Goal: Information Seeking & Learning: Learn about a topic

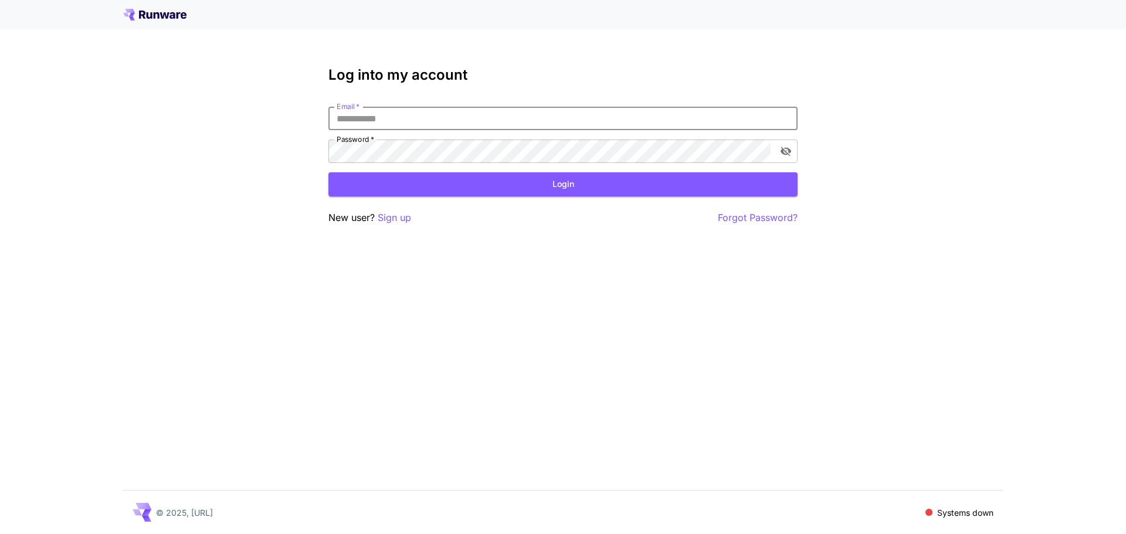
click at [392, 122] on input "Email   *" at bounding box center [562, 118] width 469 height 23
paste input "**********"
type input "**********"
click at [420, 175] on button "Login" at bounding box center [562, 184] width 469 height 24
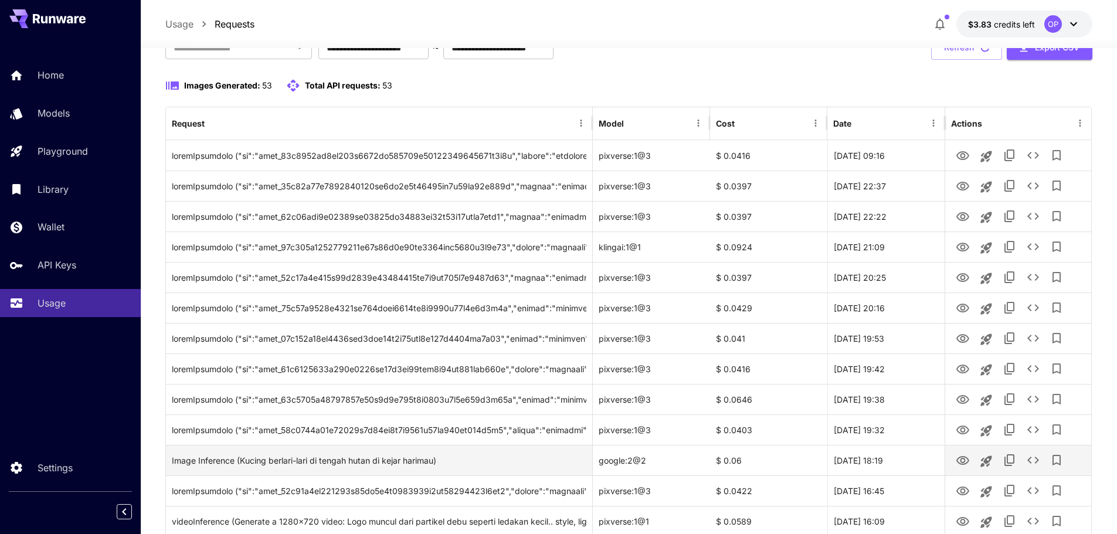
scroll to position [59, 0]
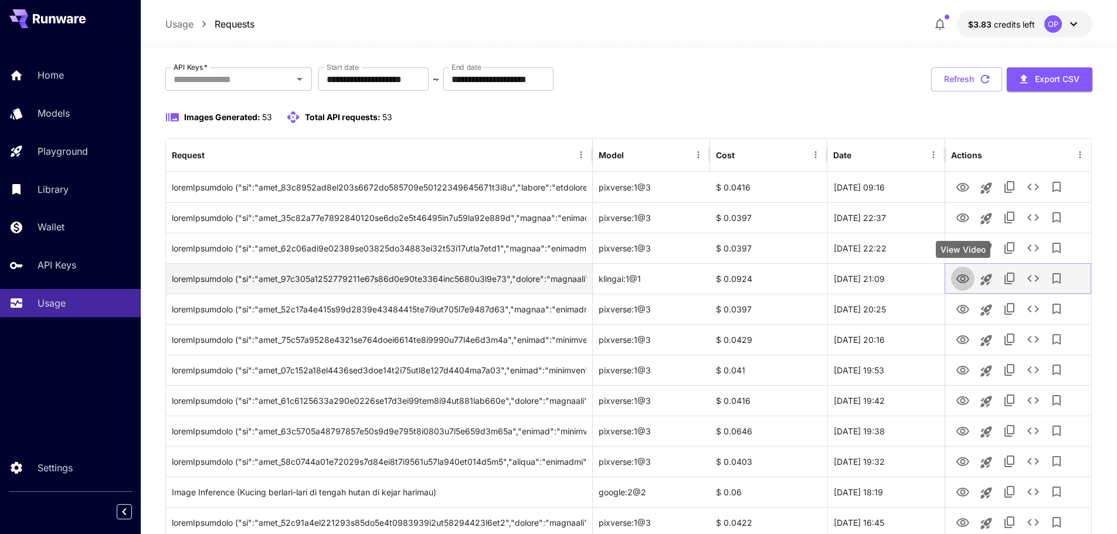
click at [963, 278] on icon "View Video" at bounding box center [963, 279] width 14 height 14
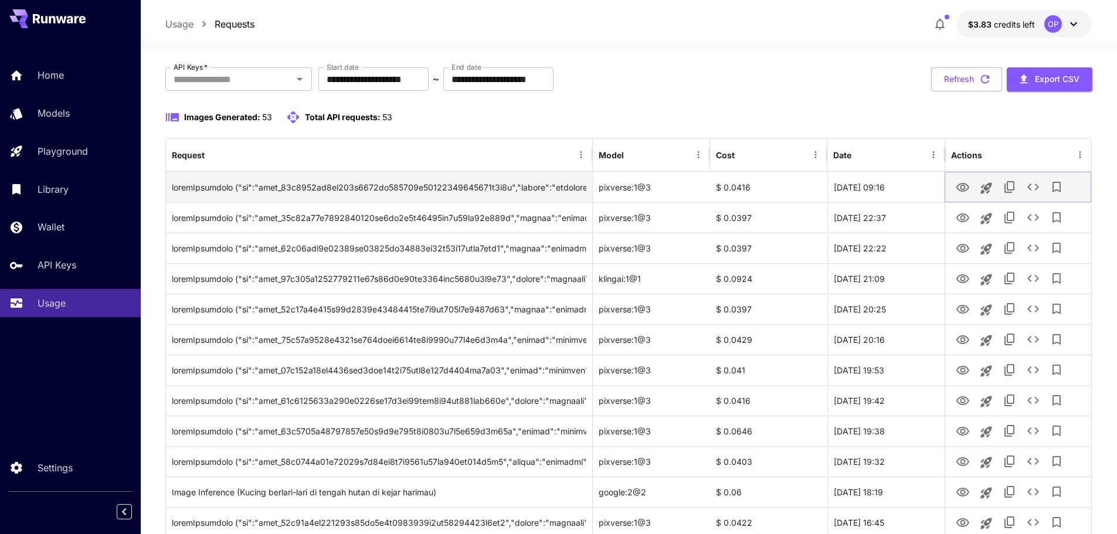
click at [964, 188] on icon "View Video" at bounding box center [963, 188] width 14 height 14
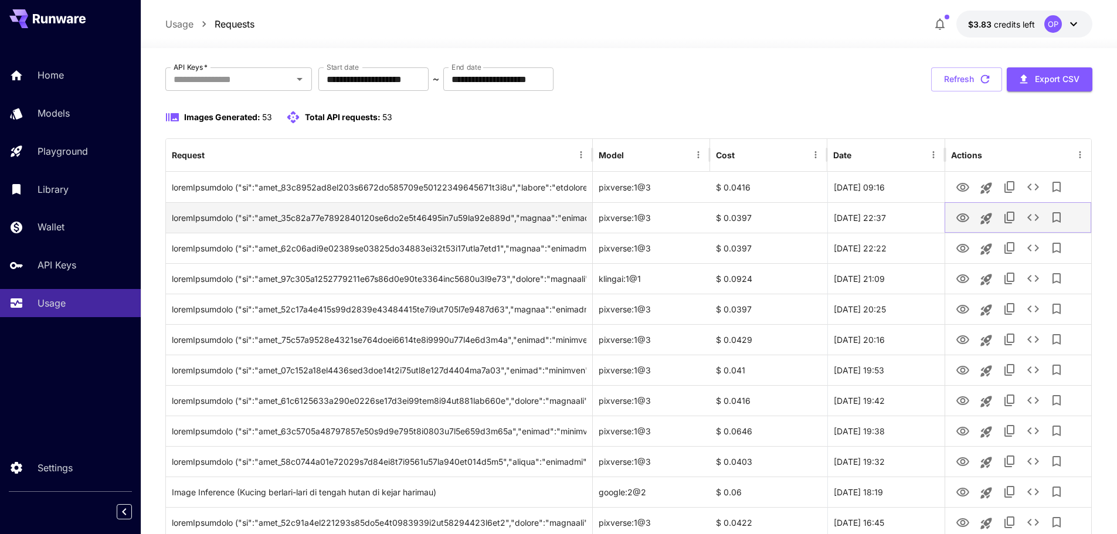
click at [966, 215] on icon "View Video" at bounding box center [962, 217] width 13 height 9
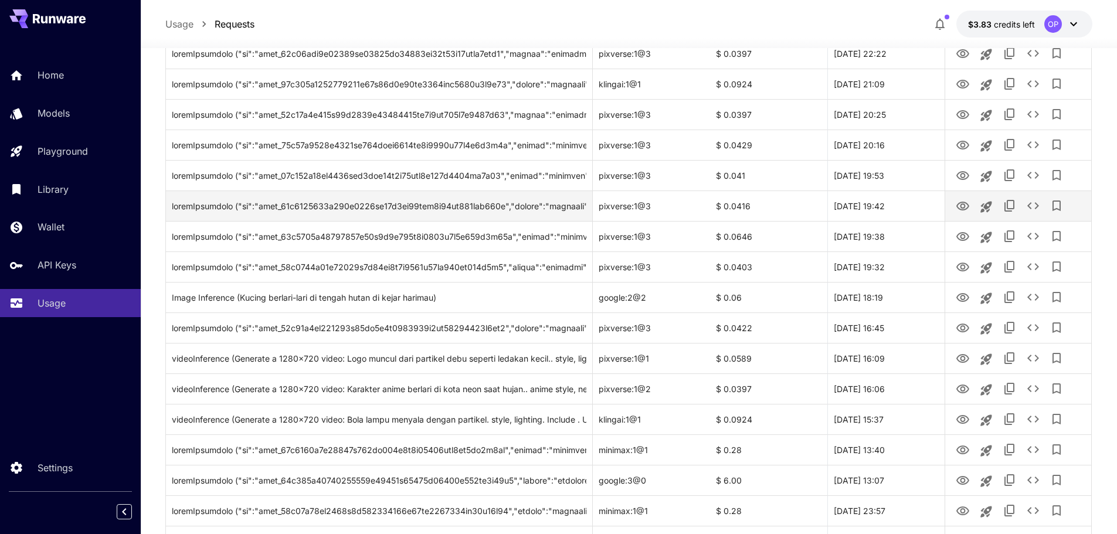
scroll to position [56, 0]
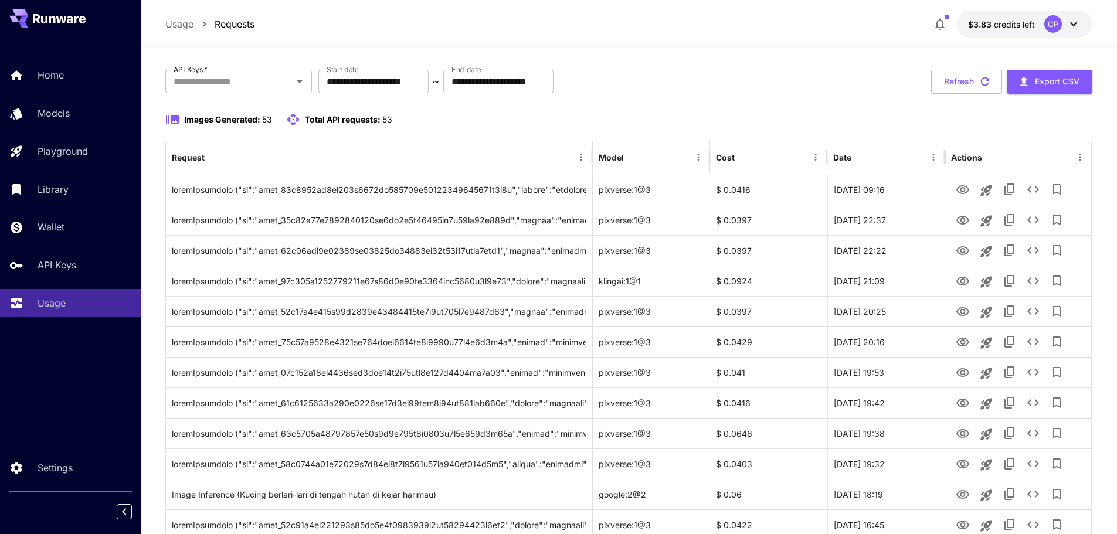
click at [936, 15] on button "button" at bounding box center [939, 23] width 23 height 23
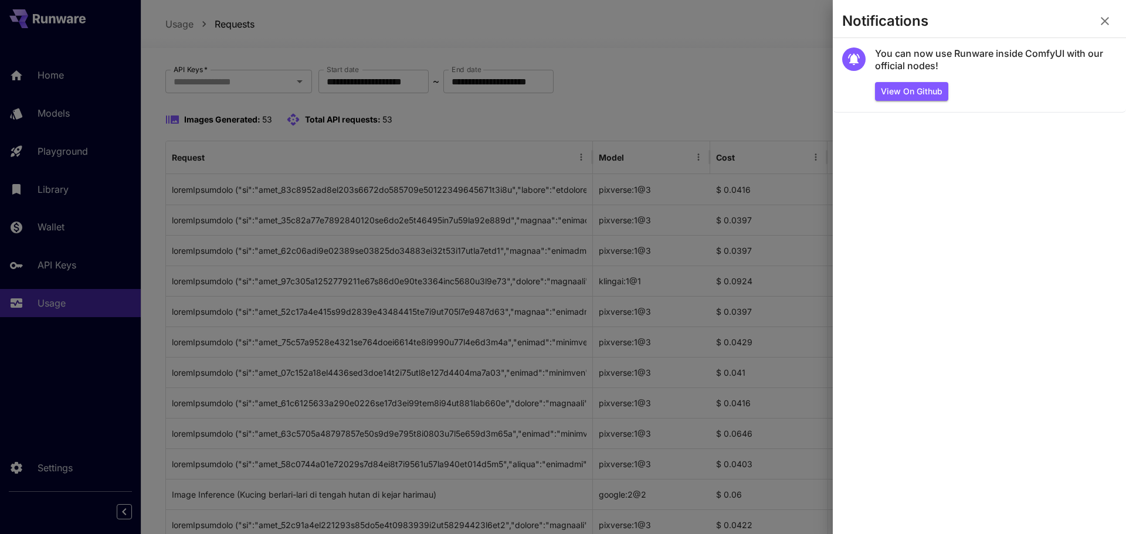
click at [774, 57] on div at bounding box center [563, 267] width 1126 height 534
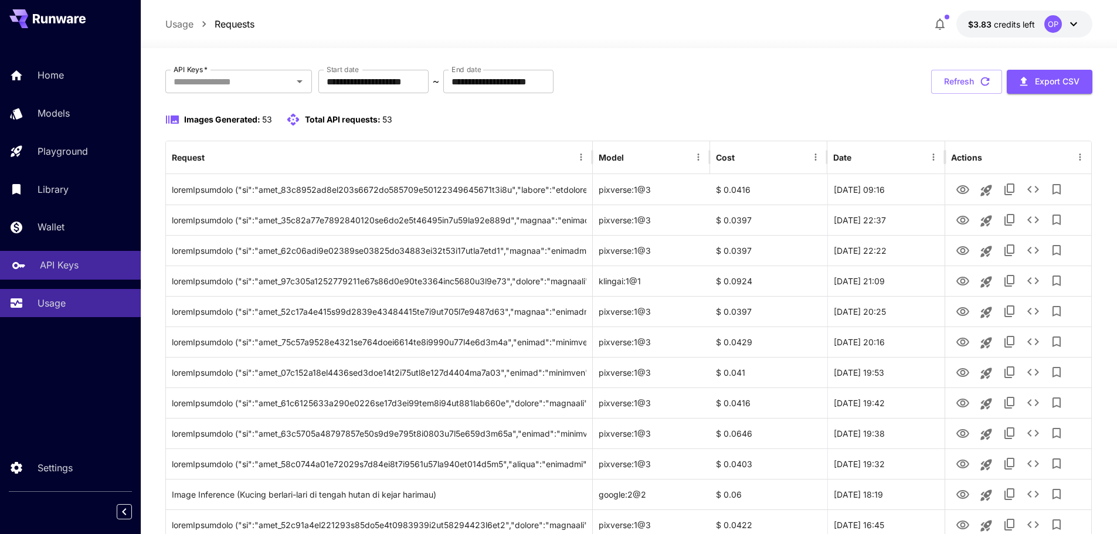
click at [89, 275] on link "API Keys" at bounding box center [70, 265] width 141 height 29
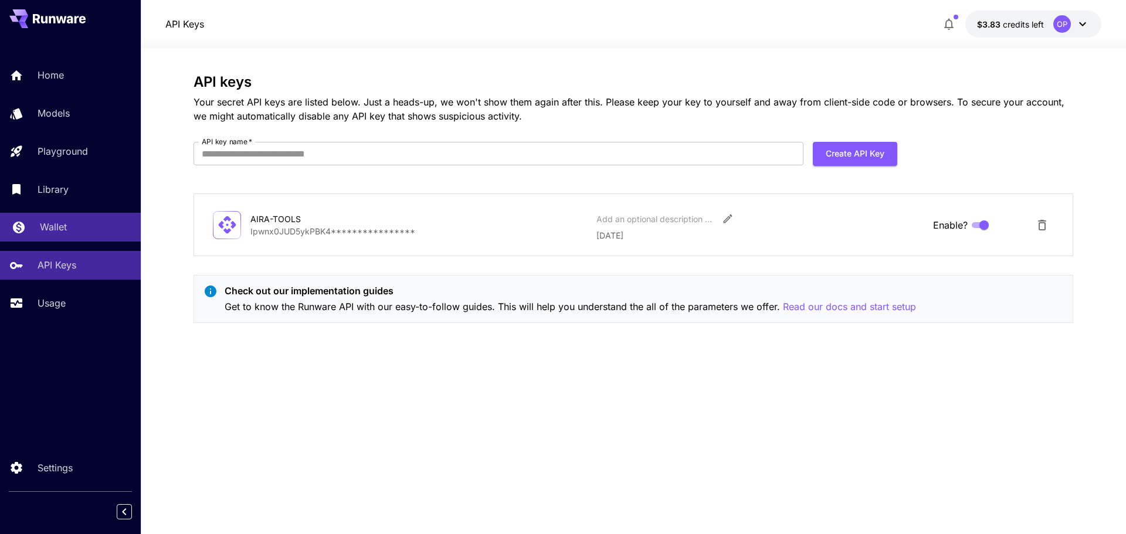
click at [86, 222] on div "Wallet" at bounding box center [85, 227] width 91 height 14
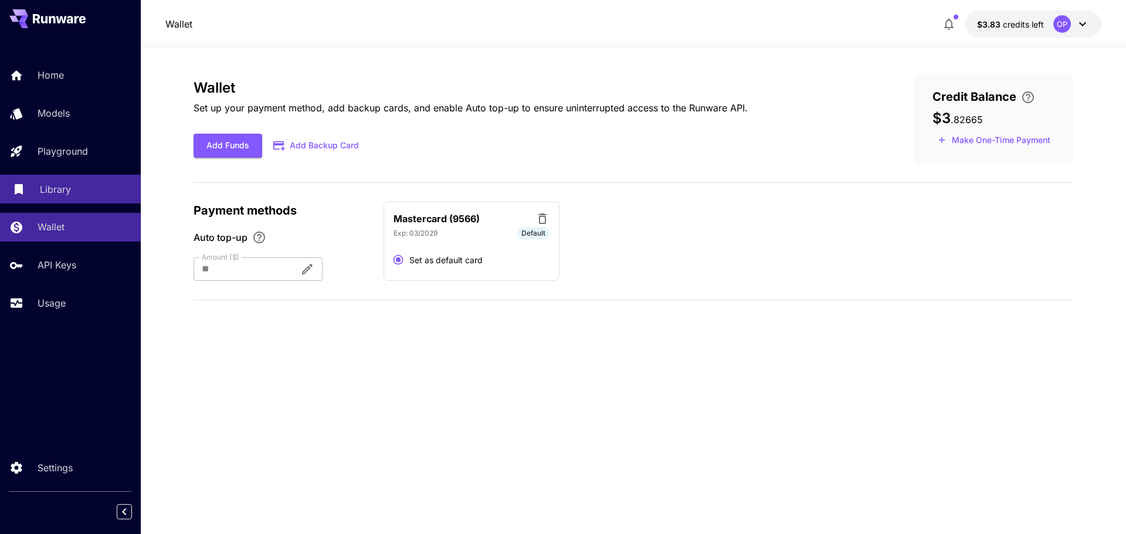
click at [86, 185] on div "Library" at bounding box center [85, 189] width 91 height 14
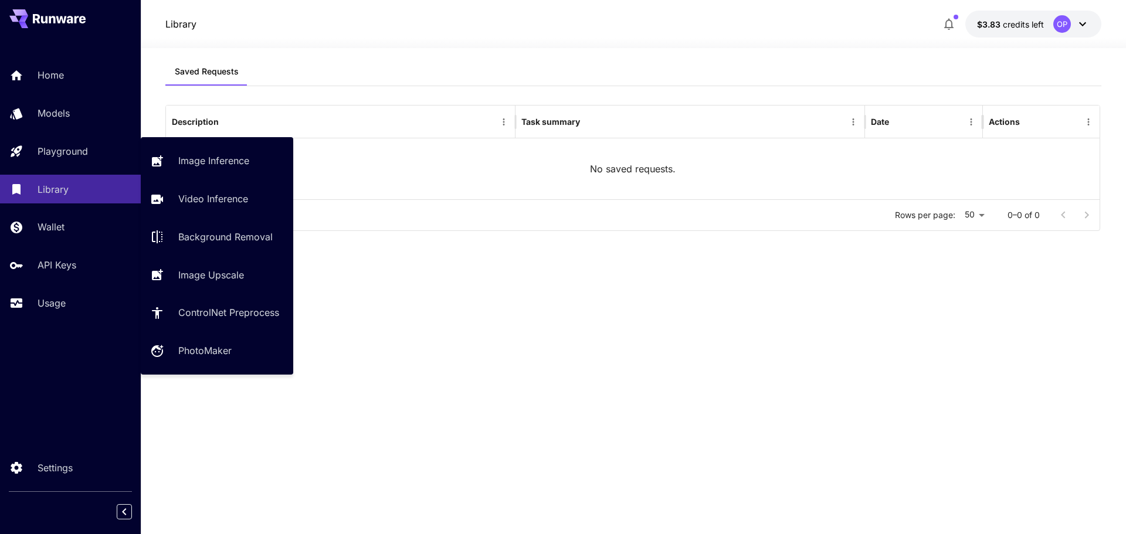
click at [75, 132] on div "Home Models Playground Library Wallet API Keys Usage" at bounding box center [70, 189] width 141 height 256
click at [76, 141] on link "Playground" at bounding box center [70, 151] width 141 height 29
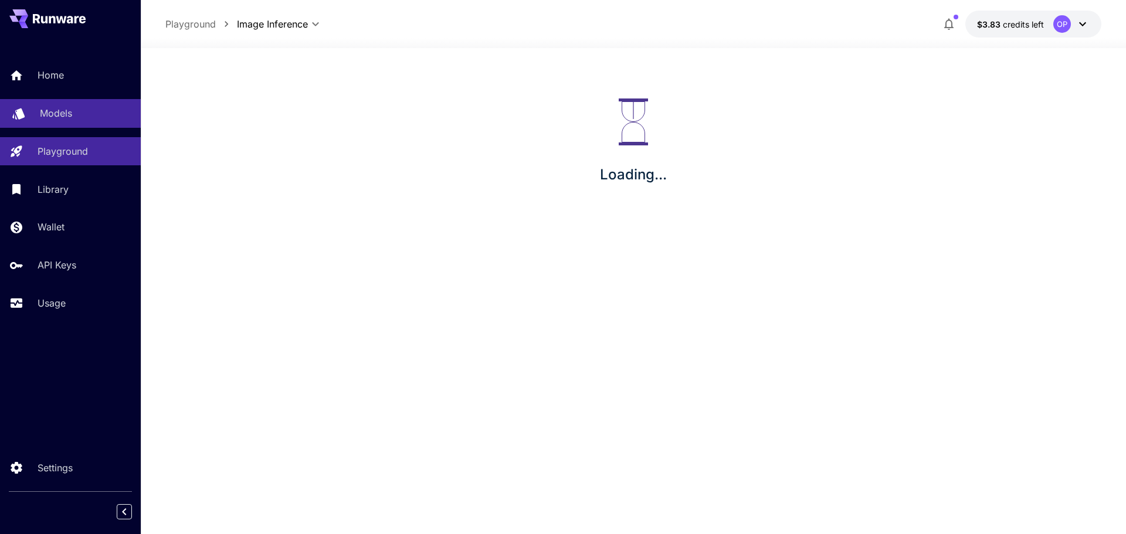
click at [78, 117] on div "Models" at bounding box center [85, 113] width 91 height 14
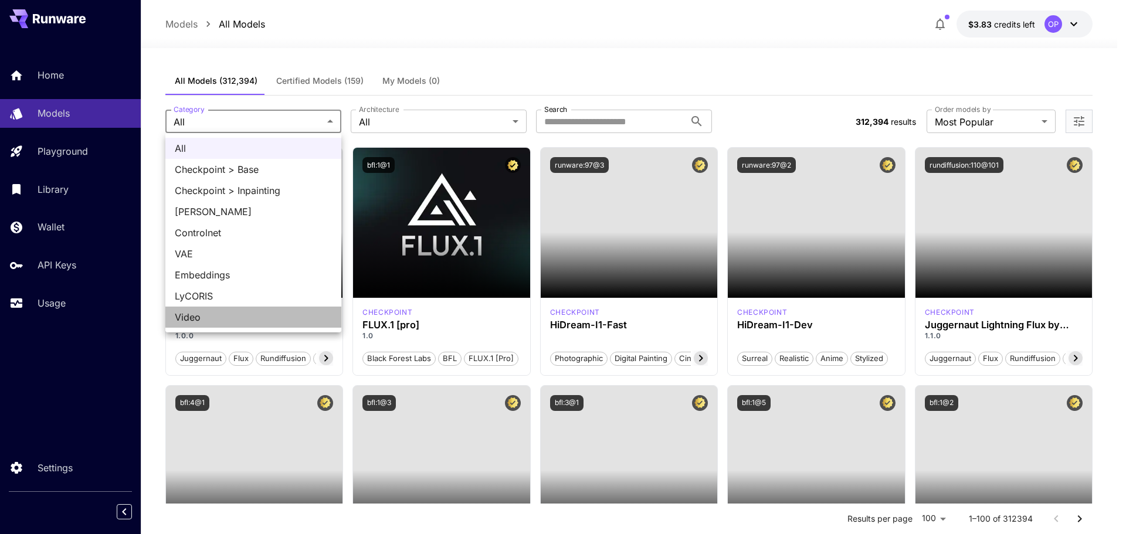
click at [264, 310] on li "Video" at bounding box center [253, 317] width 176 height 21
type input "*****"
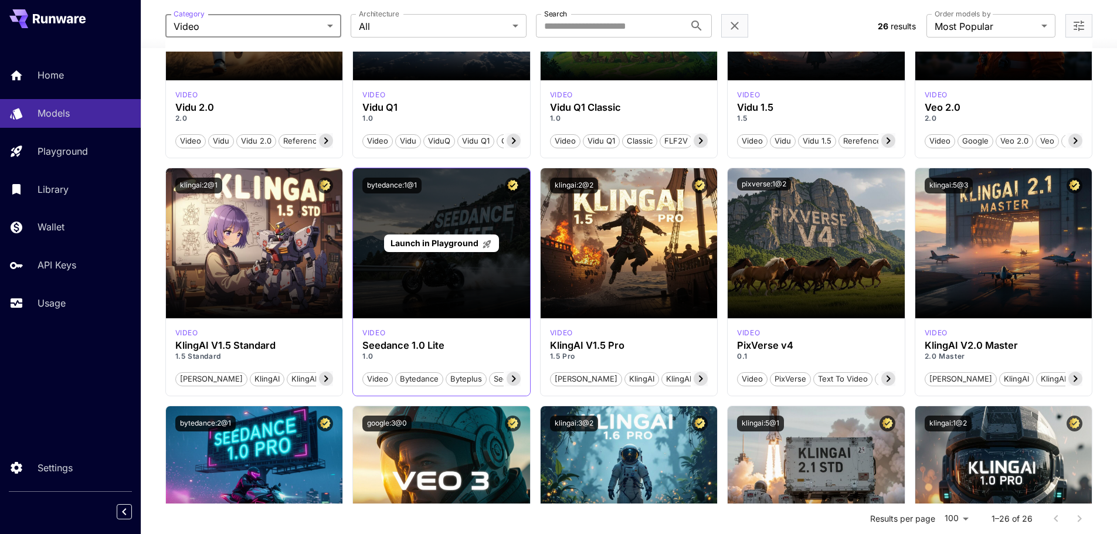
scroll to position [234, 0]
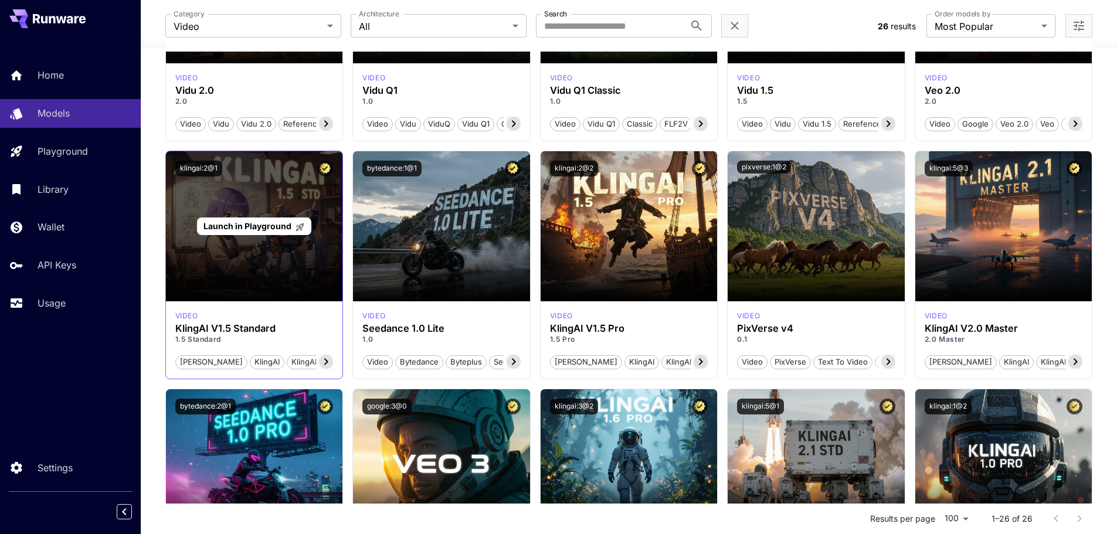
click at [263, 236] on div "Launch in Playground" at bounding box center [254, 226] width 177 height 150
click at [267, 228] on span "Launch in Playground" at bounding box center [247, 226] width 88 height 10
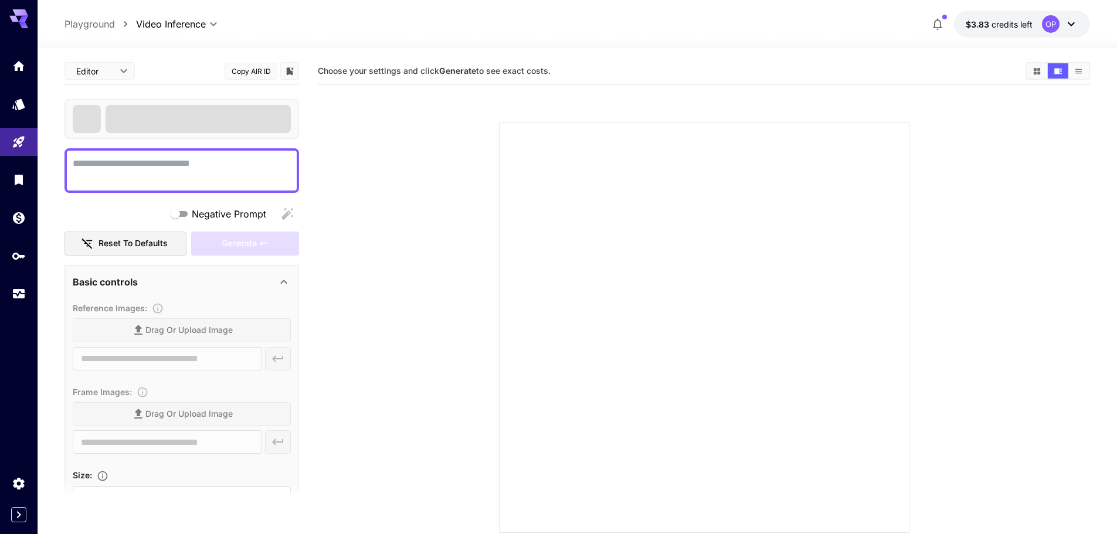
type input "**********"
type input "****"
type input "***"
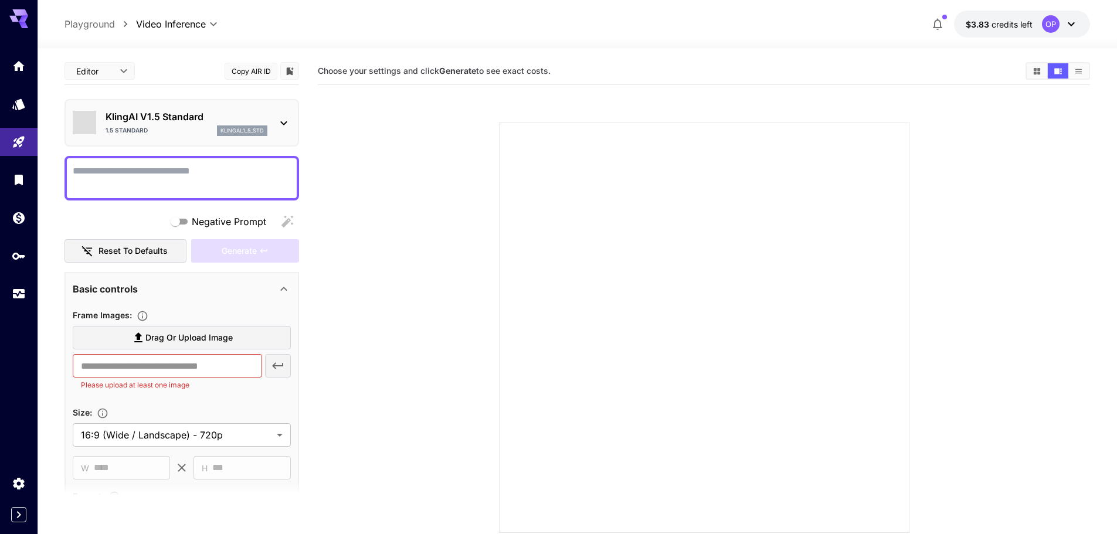
type input "**"
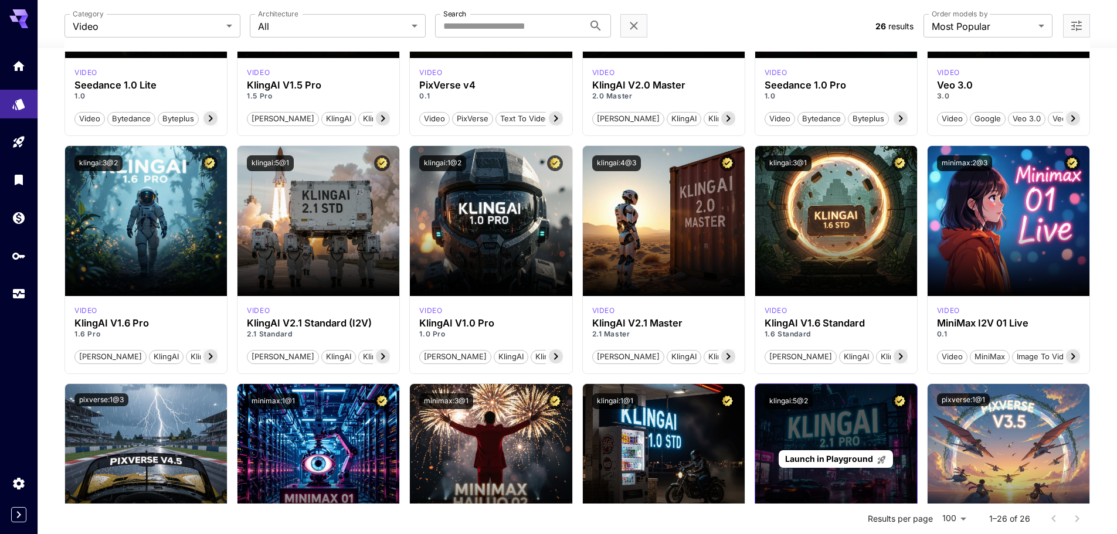
scroll to position [469, 0]
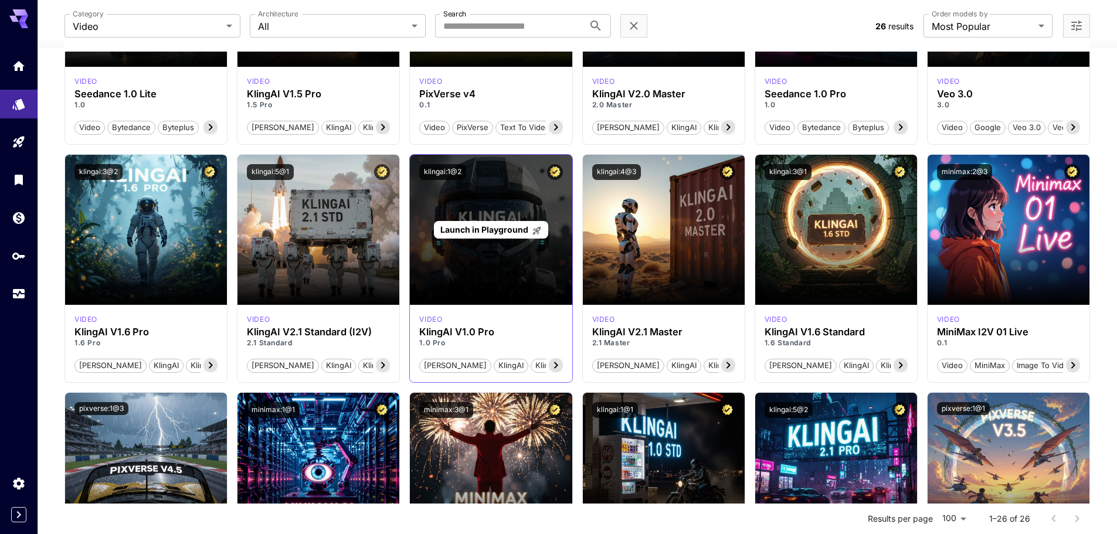
click at [514, 238] on div "Launch in Playground" at bounding box center [491, 230] width 114 height 18
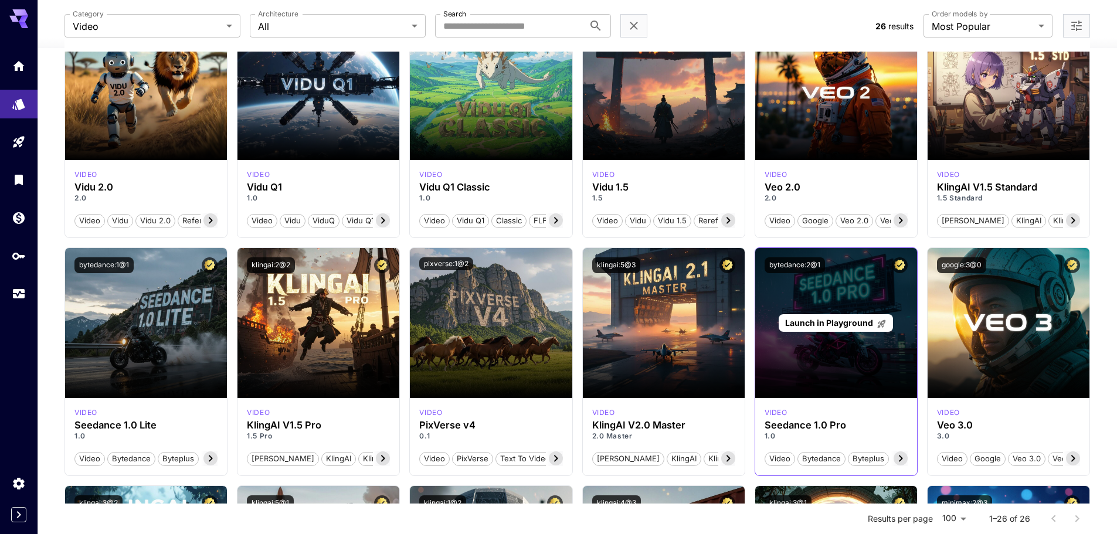
scroll to position [176, 0]
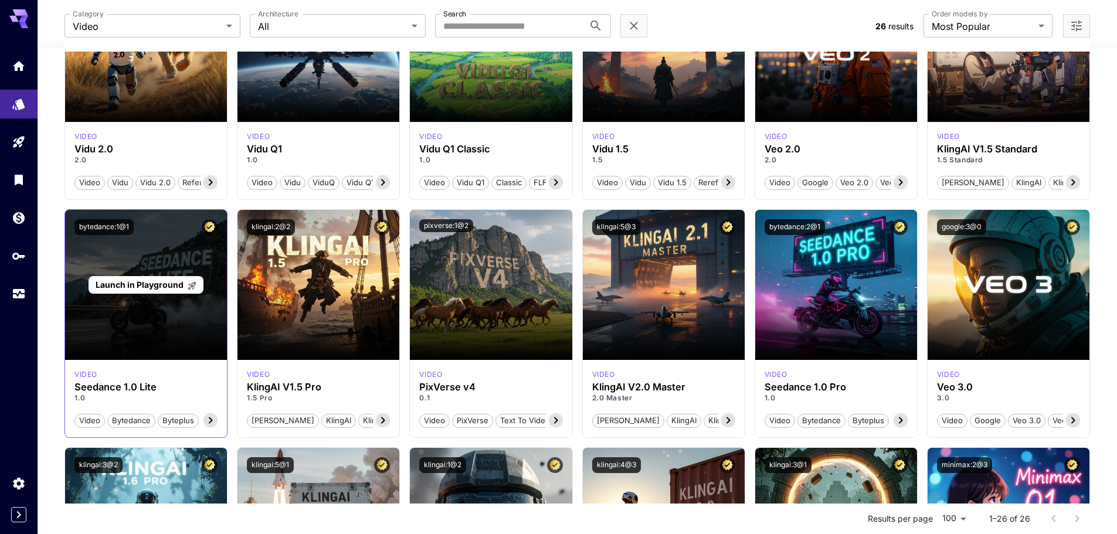
click at [164, 293] on div "Launch in Playground" at bounding box center [146, 285] width 114 height 18
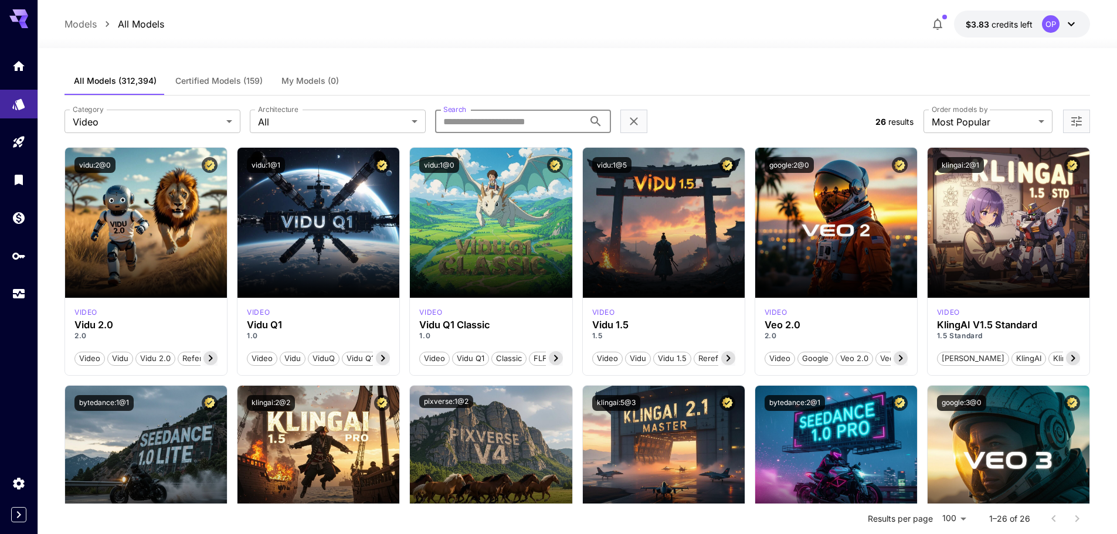
click at [498, 120] on input "Search" at bounding box center [509, 121] width 149 height 23
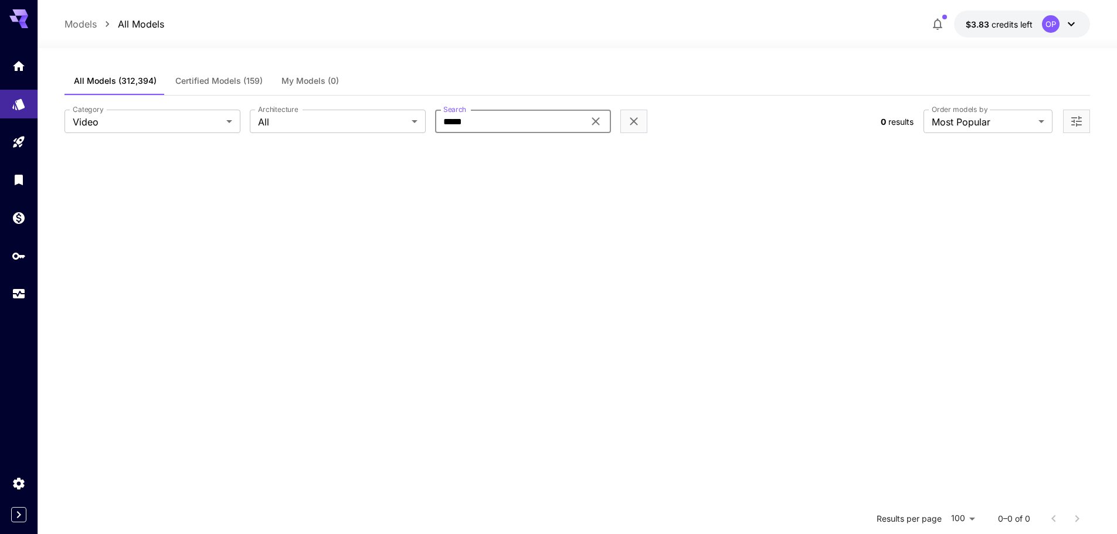
type input "*****"
click at [599, 121] on icon at bounding box center [596, 121] width 14 height 14
click at [382, 124] on body "**********" at bounding box center [563, 373] width 1126 height 747
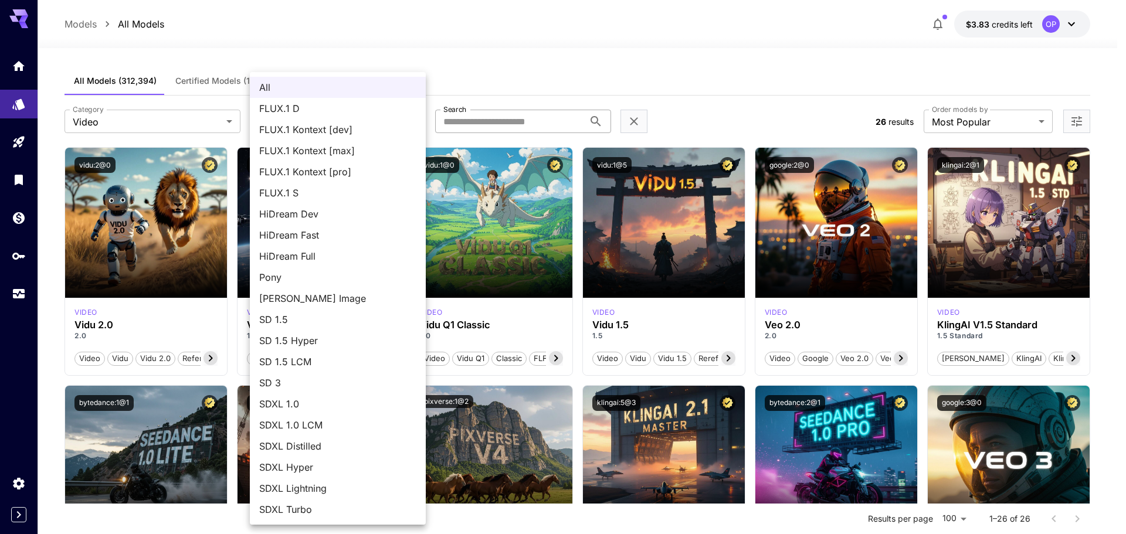
click at [593, 18] on div at bounding box center [563, 267] width 1126 height 534
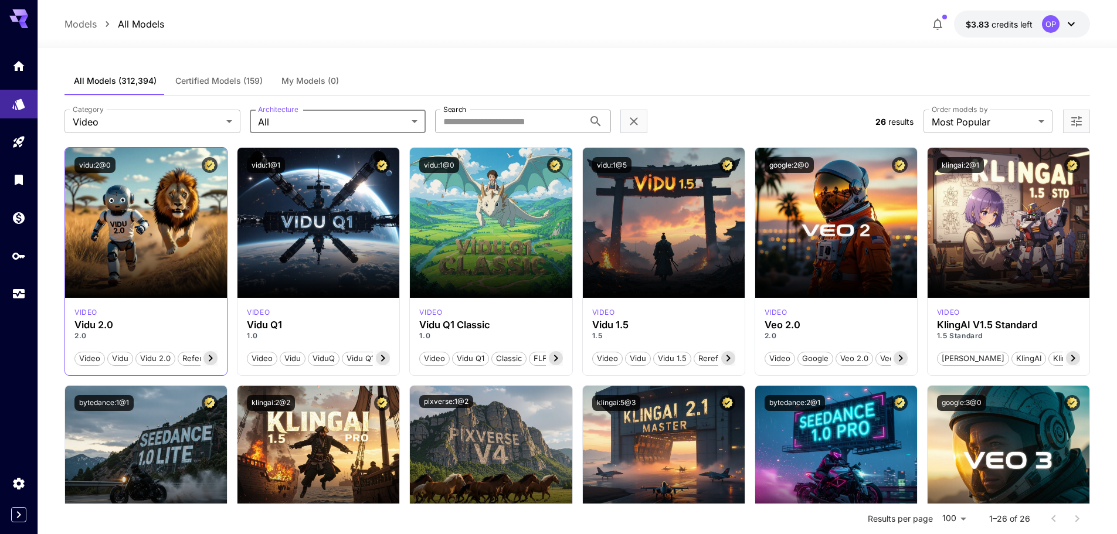
click at [210, 355] on icon at bounding box center [210, 358] width 14 height 14
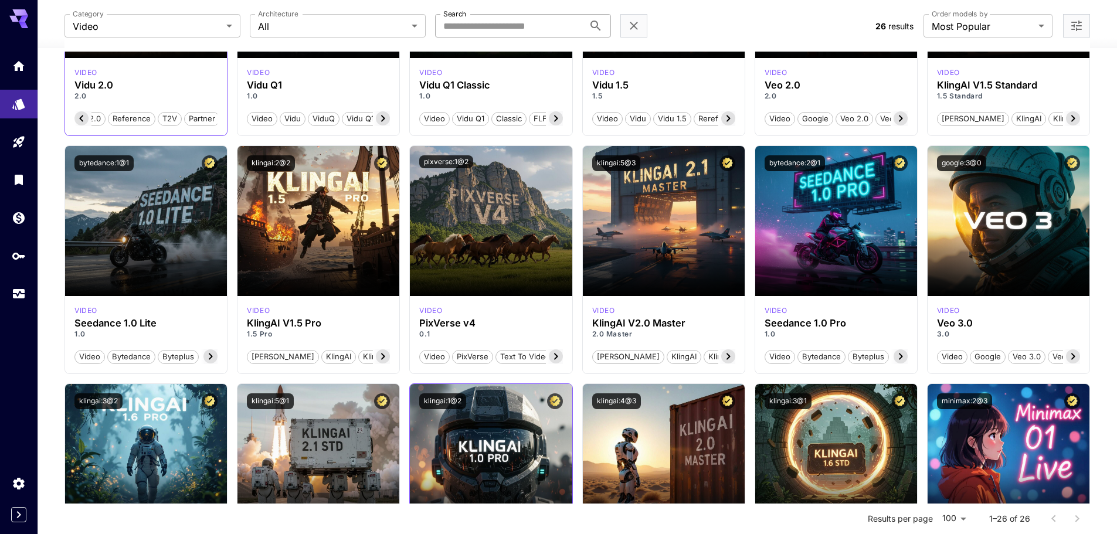
scroll to position [234, 0]
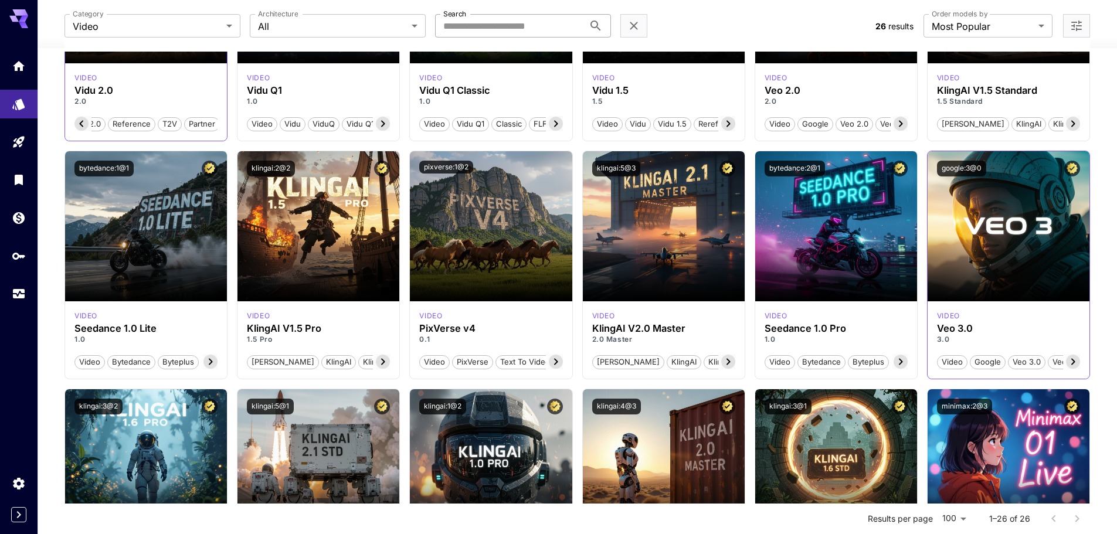
click at [1071, 365] on icon at bounding box center [1073, 362] width 14 height 14
click at [1072, 365] on icon at bounding box center [1073, 362] width 4 height 6
click at [1072, 365] on span "Partner" at bounding box center [1063, 362] width 35 height 12
click at [1026, 364] on span "Audio" at bounding box center [1028, 362] width 29 height 12
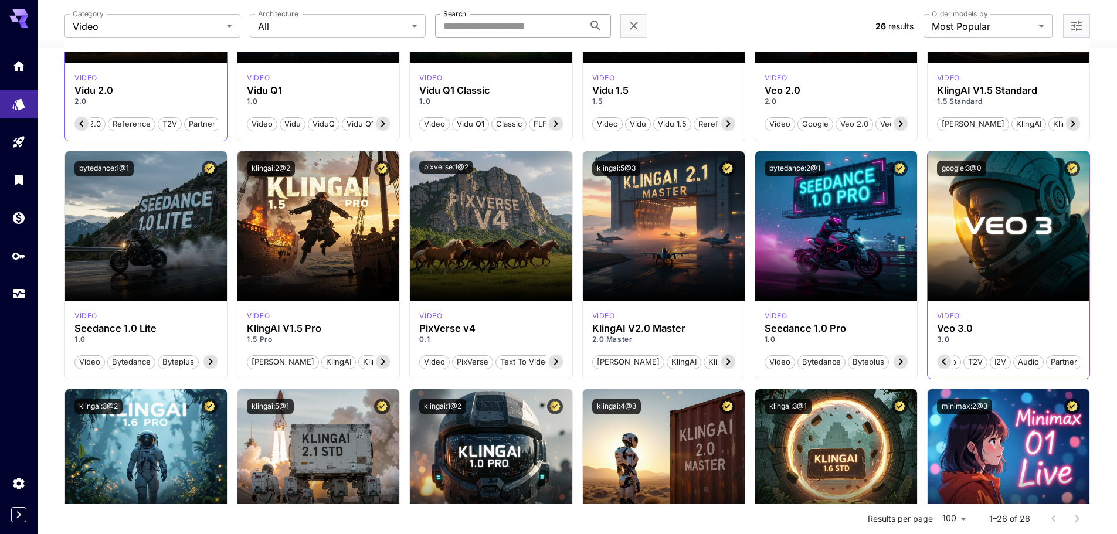
click at [1027, 359] on span "Audio" at bounding box center [1028, 362] width 29 height 12
click at [1028, 359] on span "Audio" at bounding box center [1028, 362] width 29 height 12
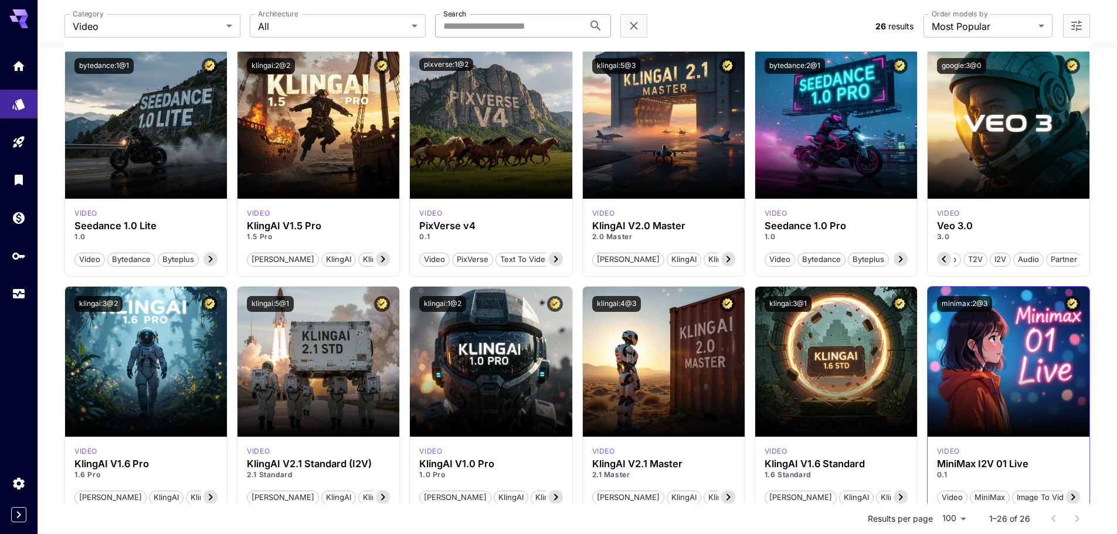
scroll to position [469, 0]
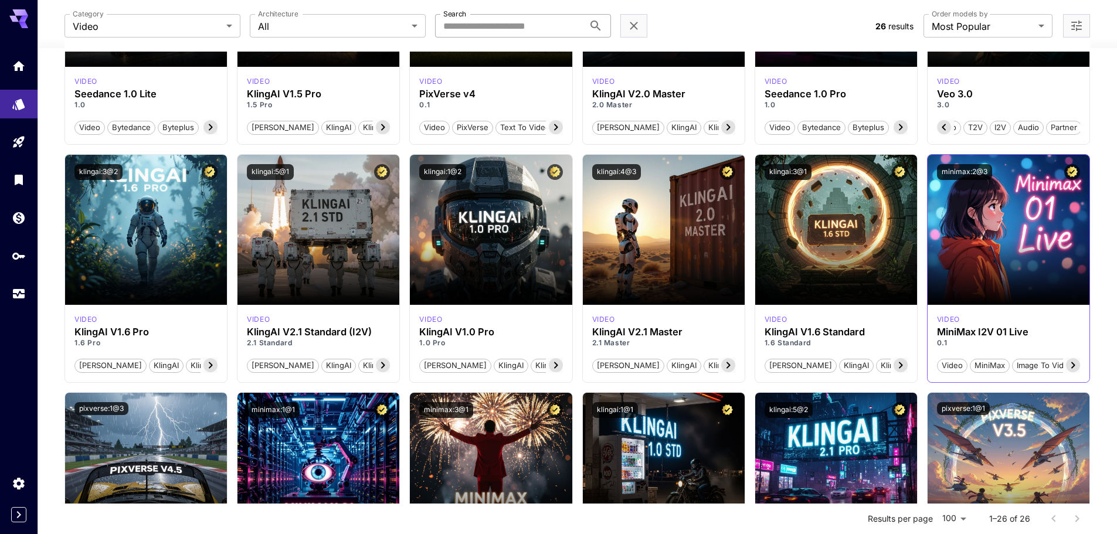
click at [1075, 364] on icon at bounding box center [1073, 365] width 14 height 14
click at [1074, 364] on icon at bounding box center [1073, 365] width 14 height 14
click at [1074, 364] on span "Partner" at bounding box center [1062, 366] width 35 height 12
click at [893, 364] on icon at bounding box center [900, 365] width 14 height 14
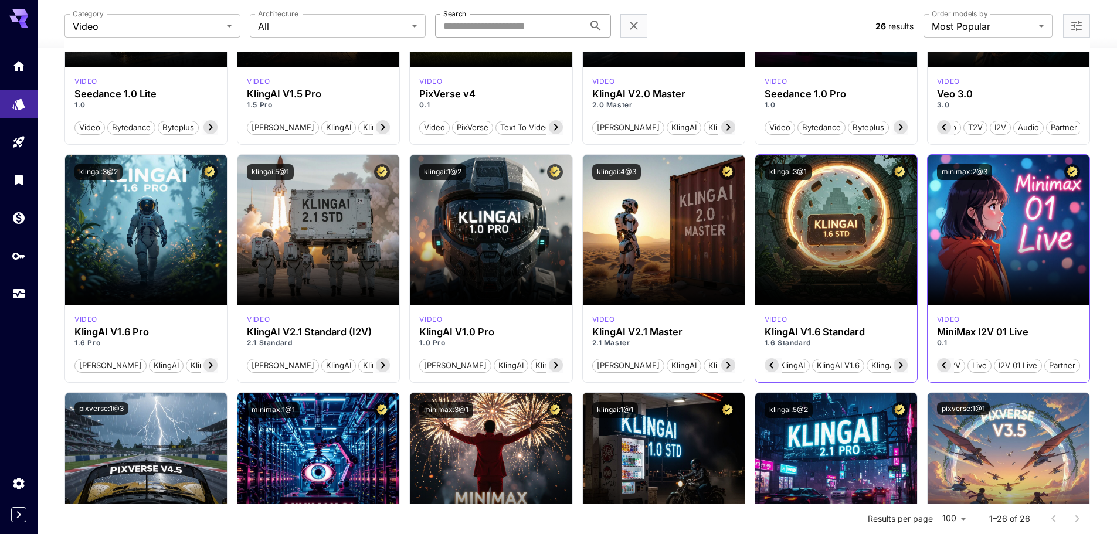
click at [894, 364] on icon at bounding box center [900, 365] width 14 height 14
click at [894, 364] on span "KlingAI v1.6 Standard" at bounding box center [909, 366] width 86 height 12
click at [737, 367] on div "video KlingAI V2.1 Master 2.1 Master [PERSON_NAME] KlingAI KlingAI v2.1 KlingAI…" at bounding box center [664, 343] width 162 height 77
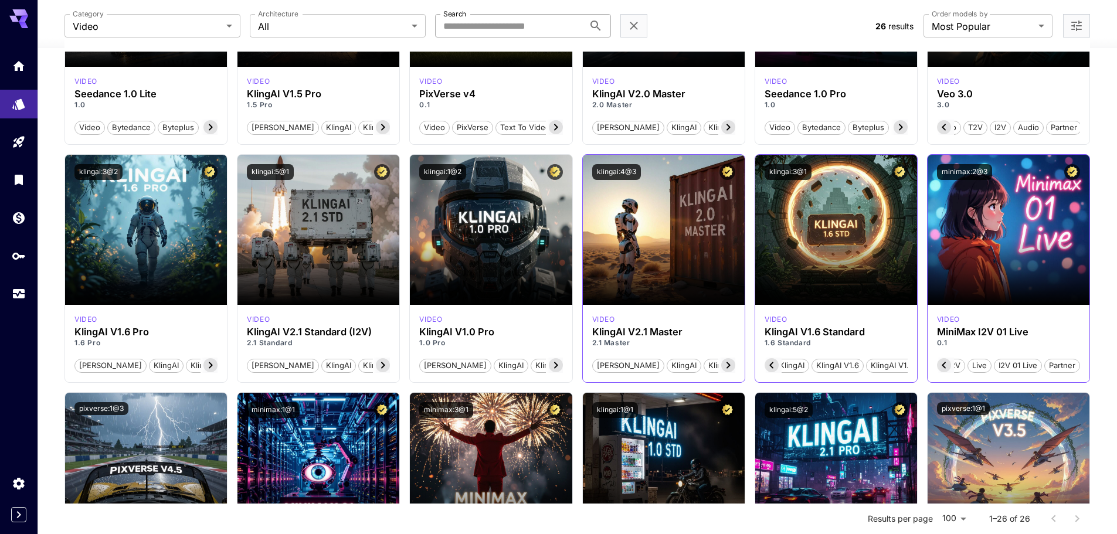
click at [737, 366] on div "video KlingAI V2.1 Master 2.1 Master [PERSON_NAME] KlingAI KlingAI v2.1 KlingAI…" at bounding box center [664, 343] width 162 height 77
click at [730, 366] on icon at bounding box center [728, 365] width 14 height 14
click at [730, 366] on span "KlingAI v2.1 Master" at bounding box center [741, 366] width 78 height 12
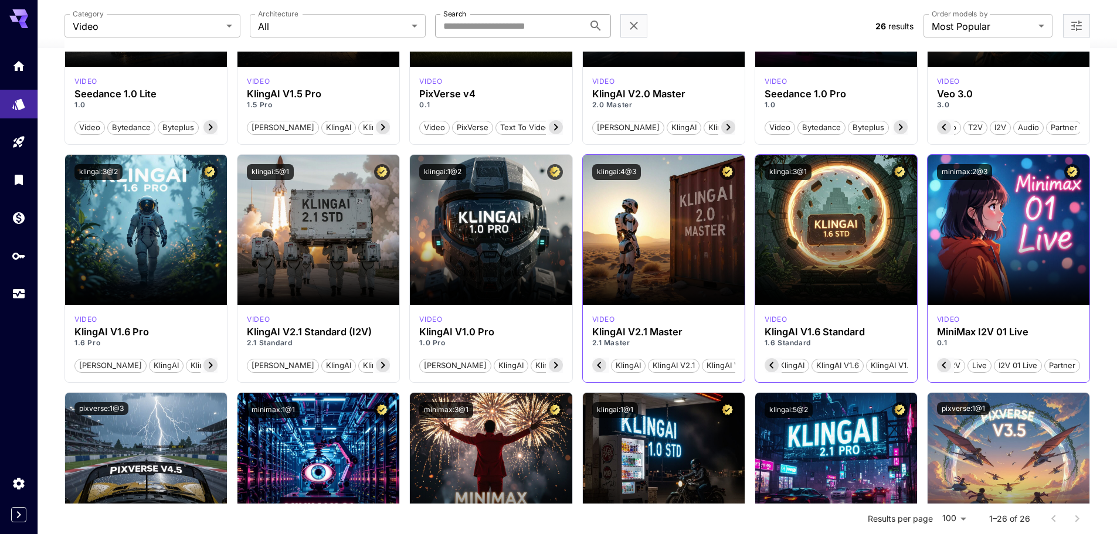
click at [730, 366] on span "KlingAI v2.1 Master" at bounding box center [741, 366] width 78 height 12
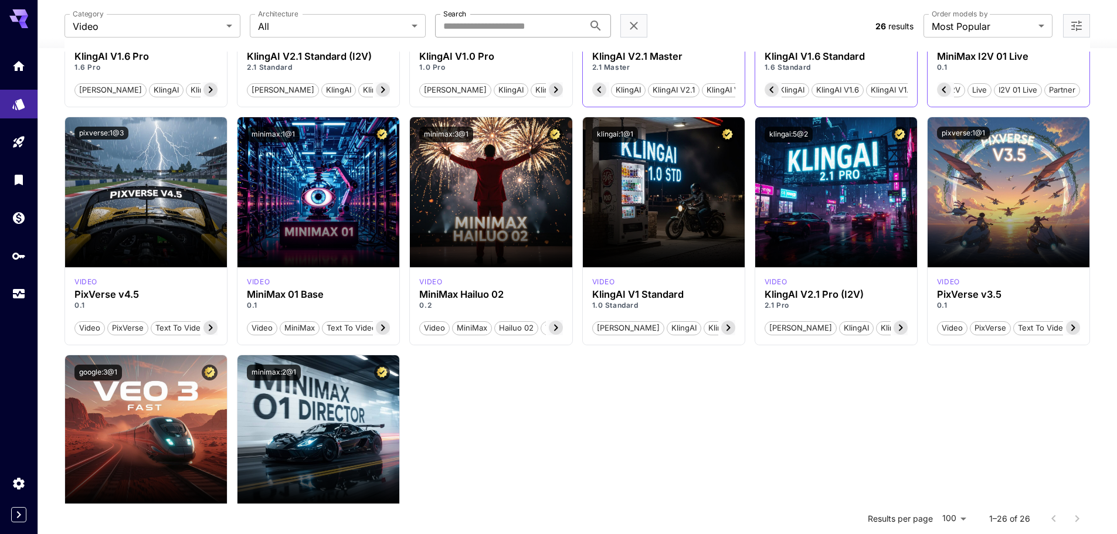
scroll to position [821, 0]
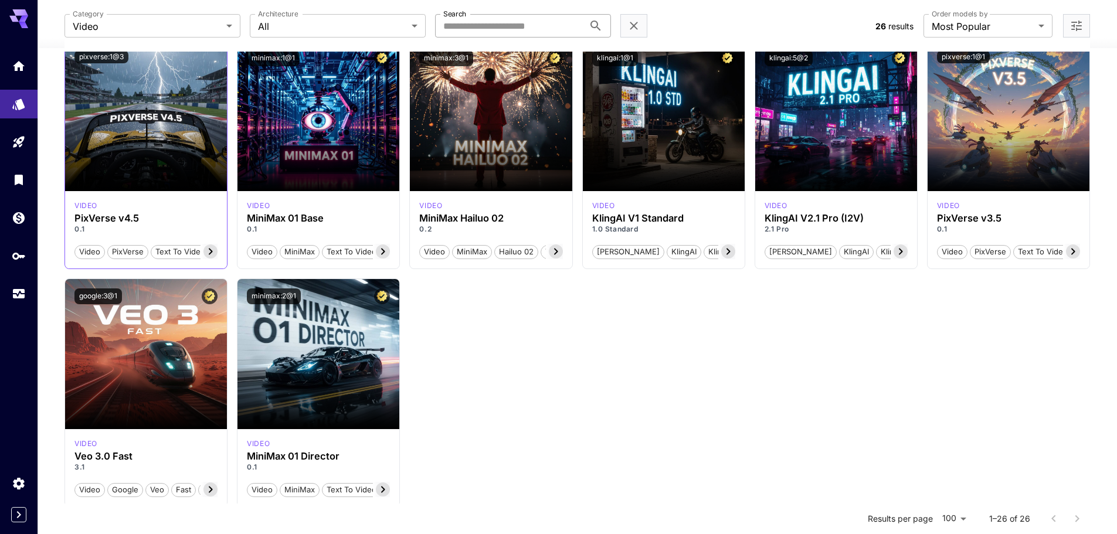
drag, startPoint x: 202, startPoint y: 251, endPoint x: 207, endPoint y: 256, distance: 7.1
click at [203, 253] on div at bounding box center [208, 251] width 17 height 15
click at [207, 256] on icon at bounding box center [210, 251] width 14 height 14
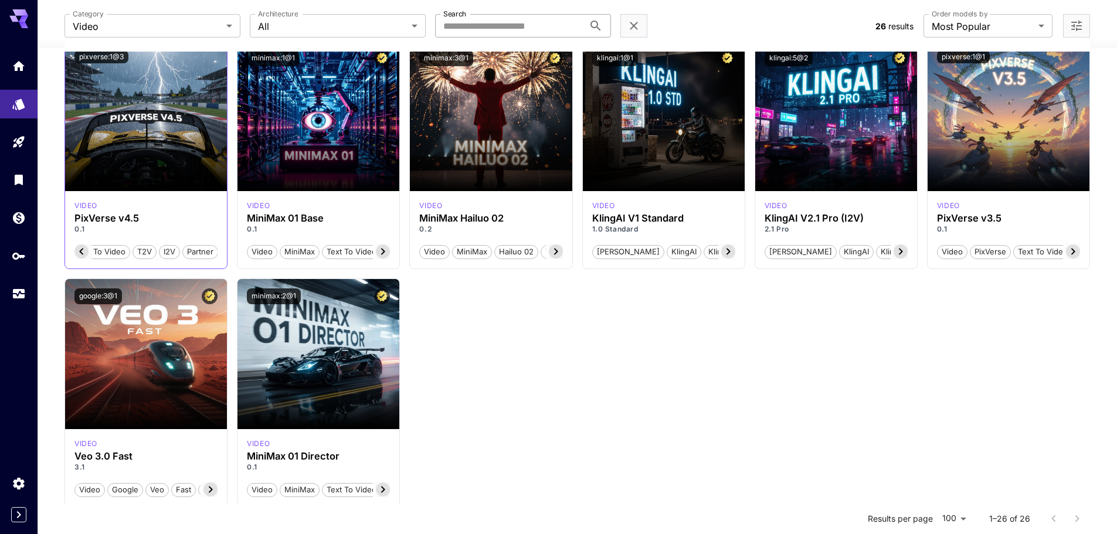
click at [207, 256] on span "Partner" at bounding box center [200, 252] width 35 height 12
click at [385, 249] on icon at bounding box center [383, 251] width 14 height 14
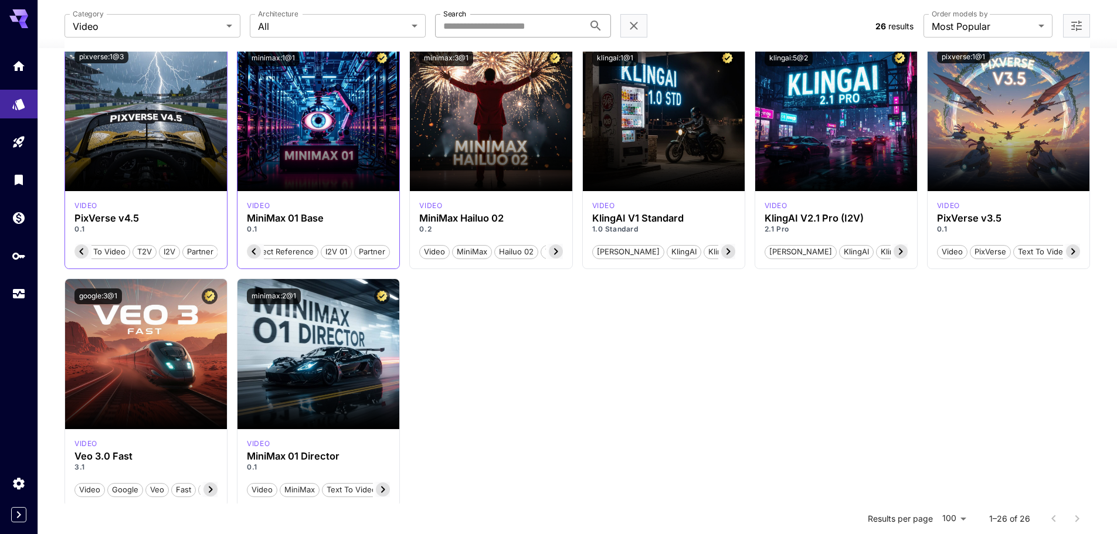
scroll to position [0, 270]
click at [385, 249] on span "Partner" at bounding box center [373, 252] width 35 height 12
click at [546, 252] on div at bounding box center [554, 251] width 17 height 15
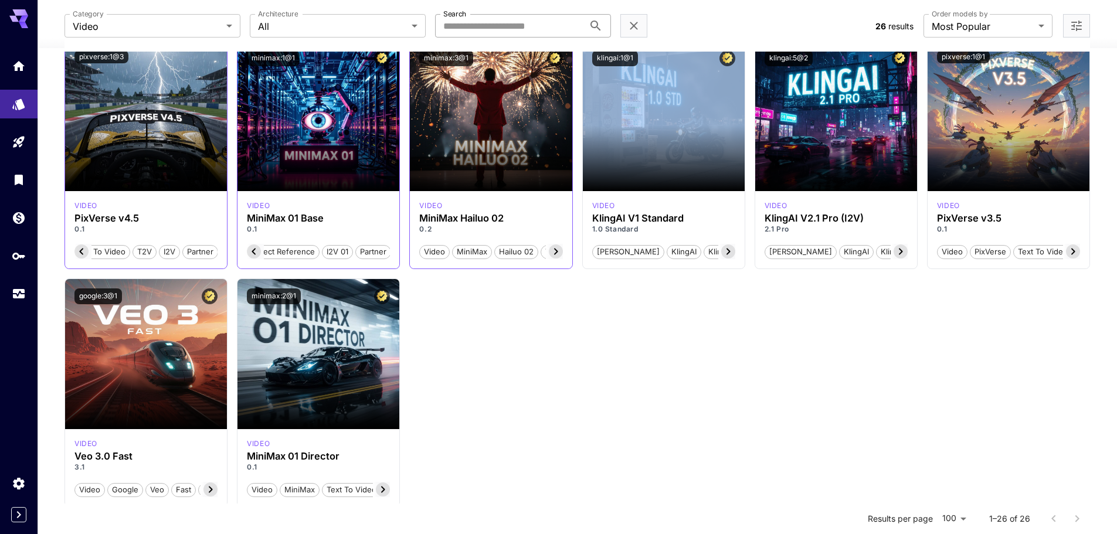
click at [546, 253] on div at bounding box center [554, 251] width 17 height 15
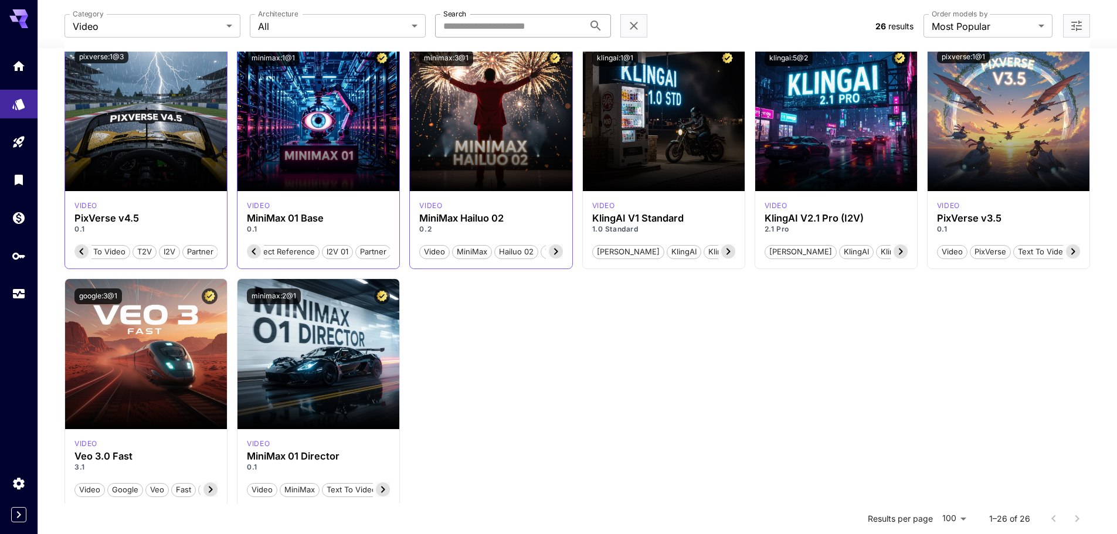
click at [548, 253] on div at bounding box center [554, 251] width 17 height 15
click at [550, 253] on icon at bounding box center [556, 251] width 14 height 14
click at [550, 254] on icon at bounding box center [556, 251] width 14 height 14
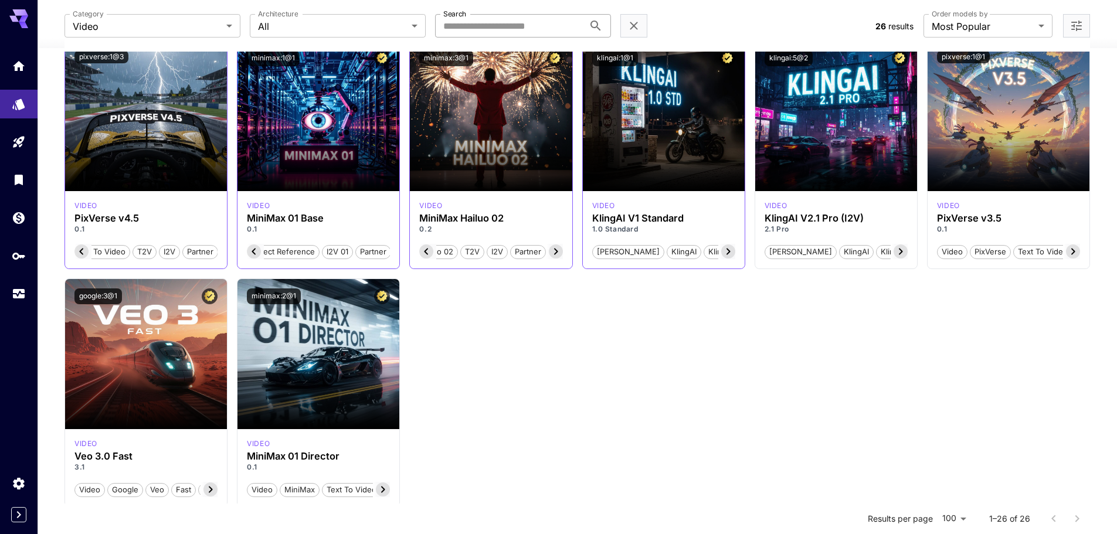
drag, startPoint x: 550, startPoint y: 253, endPoint x: 684, endPoint y: 261, distance: 134.5
click at [551, 254] on icon at bounding box center [556, 251] width 14 height 14
drag, startPoint x: 720, startPoint y: 256, endPoint x: 727, endPoint y: 256, distance: 7.0
click at [720, 256] on div at bounding box center [726, 251] width 17 height 15
click at [727, 256] on icon at bounding box center [728, 251] width 14 height 14
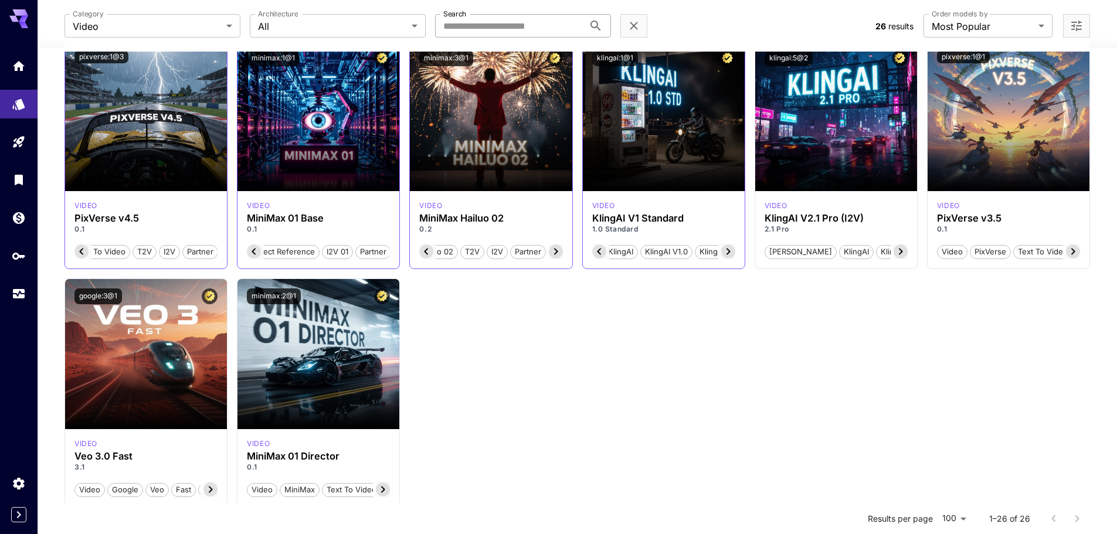
click at [727, 256] on icon at bounding box center [728, 251] width 14 height 14
click at [727, 256] on span "KlingAI v1.0 Standard" at bounding box center [737, 252] width 86 height 12
click at [903, 258] on div at bounding box center [898, 251] width 17 height 15
click at [902, 257] on icon at bounding box center [900, 251] width 14 height 14
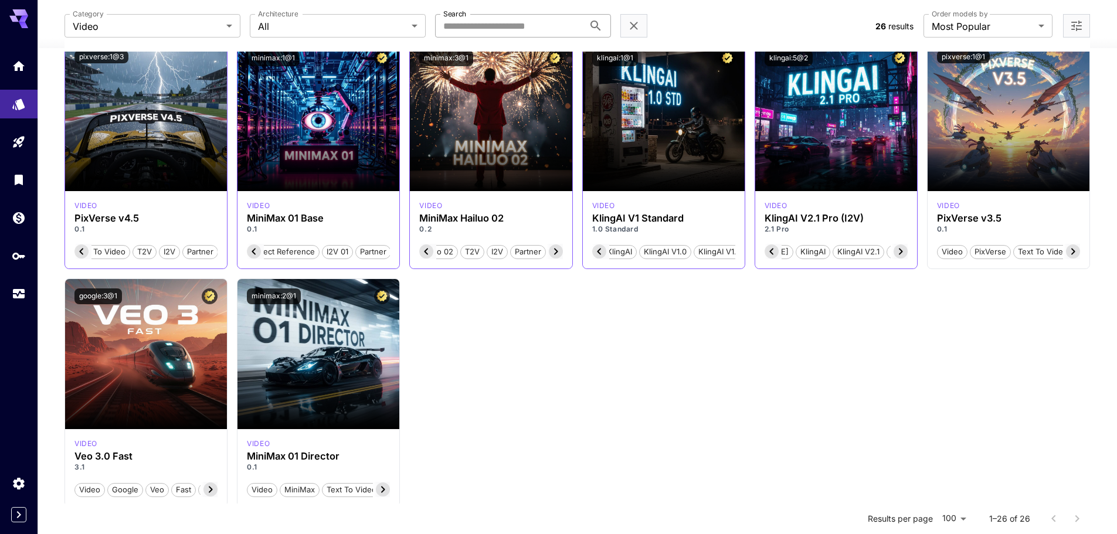
click at [901, 253] on icon at bounding box center [900, 251] width 14 height 14
click at [1071, 255] on icon at bounding box center [1073, 251] width 14 height 14
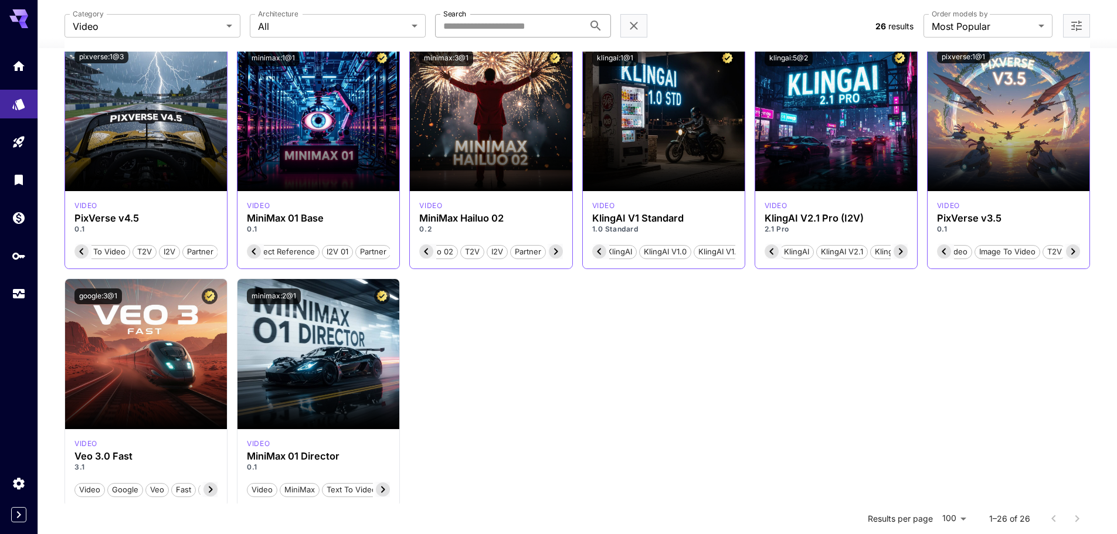
click at [1071, 255] on icon at bounding box center [1073, 251] width 14 height 14
click at [1071, 255] on span "Partner" at bounding box center [1062, 252] width 35 height 12
click at [215, 491] on icon at bounding box center [210, 489] width 14 height 14
click at [215, 492] on icon at bounding box center [210, 489] width 14 height 14
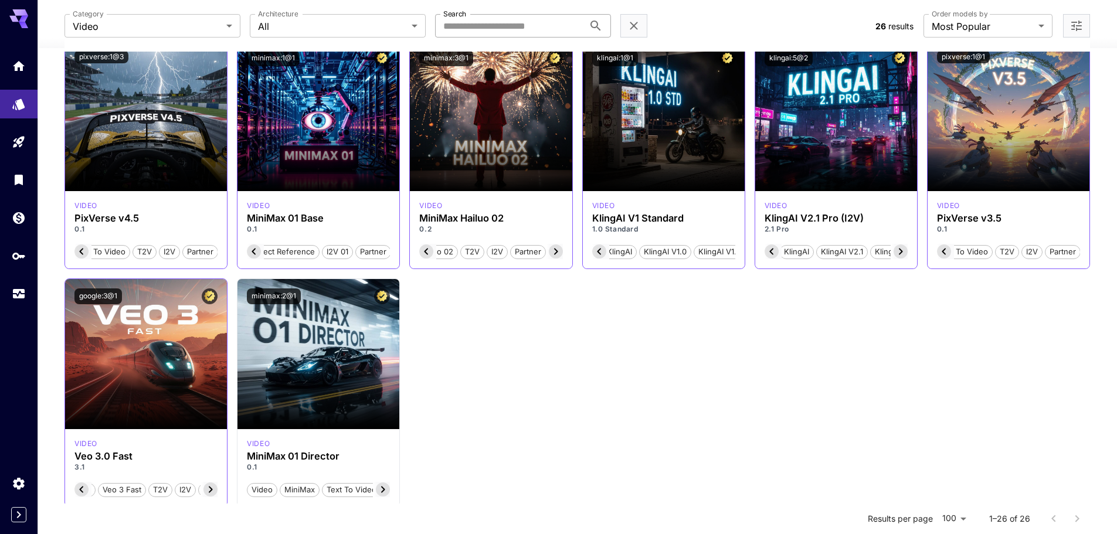
scroll to position [0, 132]
click at [215, 492] on span "Partner" at bounding box center [200, 490] width 35 height 12
click at [79, 484] on icon at bounding box center [81, 489] width 14 height 14
click at [86, 490] on icon at bounding box center [81, 489] width 14 height 14
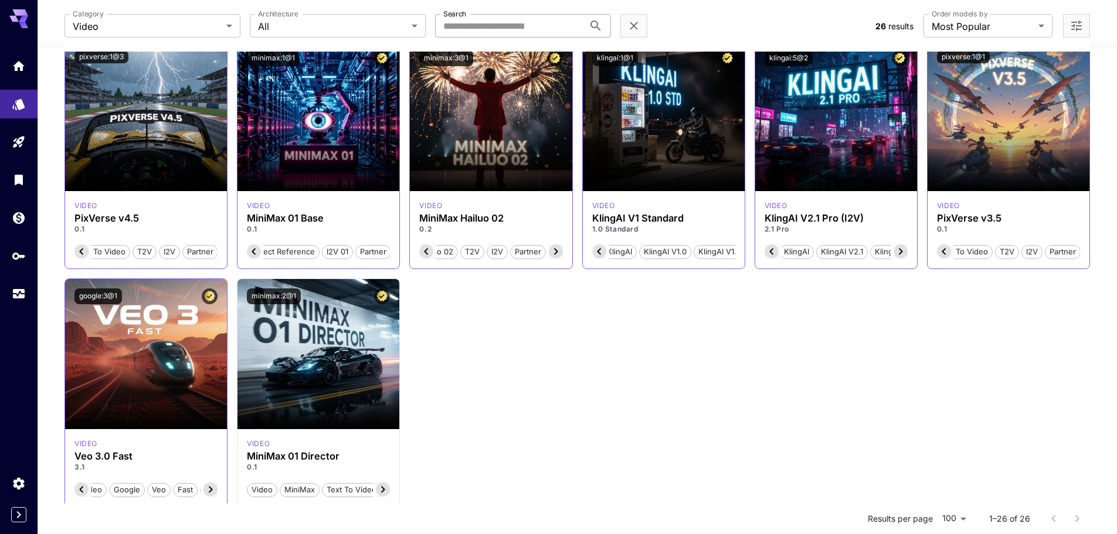
scroll to position [0, 0]
click at [92, 490] on span "Video" at bounding box center [106, 490] width 29 height 12
click at [385, 492] on icon at bounding box center [383, 489] width 14 height 14
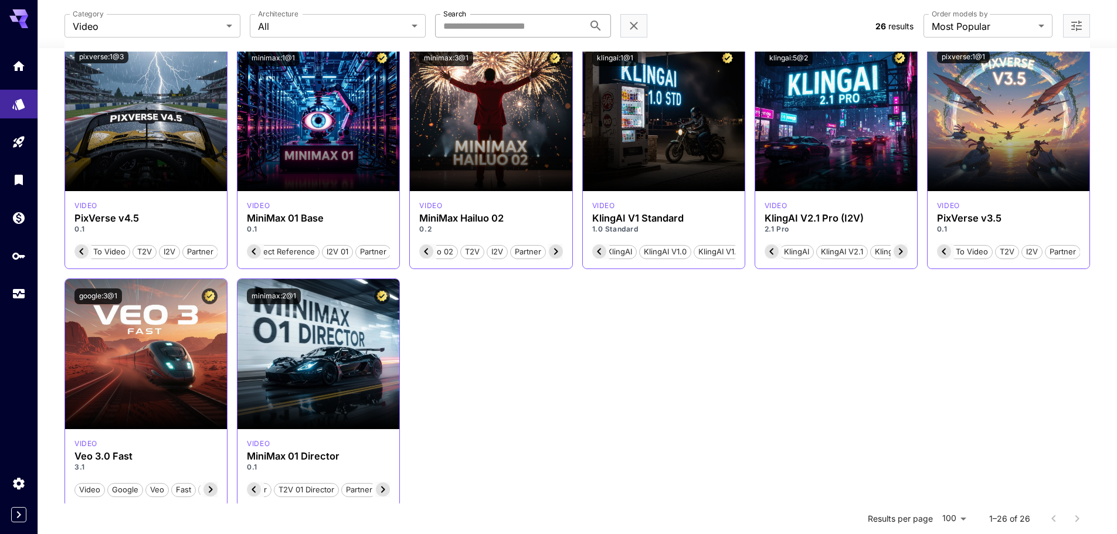
scroll to position [0, 203]
click at [385, 492] on span "Partner" at bounding box center [372, 490] width 35 height 12
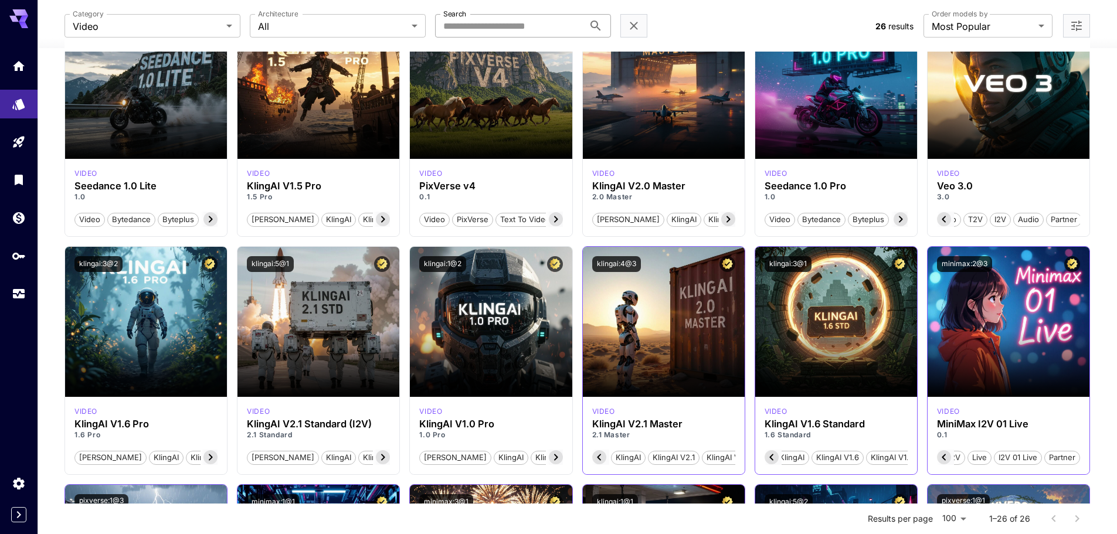
scroll to position [234, 0]
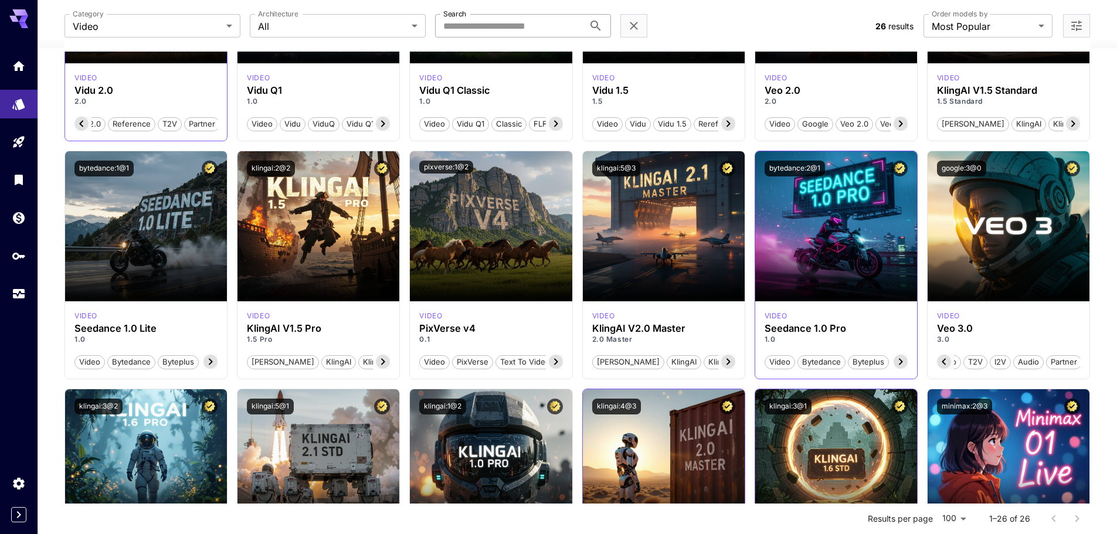
click at [902, 359] on icon at bounding box center [900, 362] width 14 height 14
drag, startPoint x: 738, startPoint y: 362, endPoint x: 731, endPoint y: 361, distance: 7.1
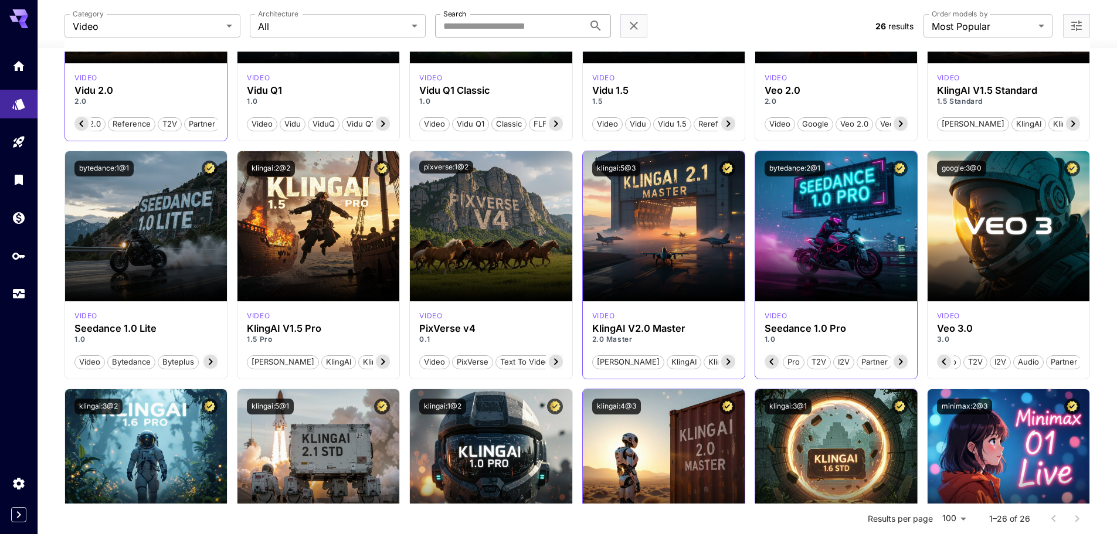
click at [736, 362] on div "video KlingAI V2.0 Master 2.0 Master [PERSON_NAME] KlingAI KlingAI v2.0 KlingAI…" at bounding box center [664, 339] width 162 height 77
click at [731, 361] on icon at bounding box center [728, 362] width 14 height 14
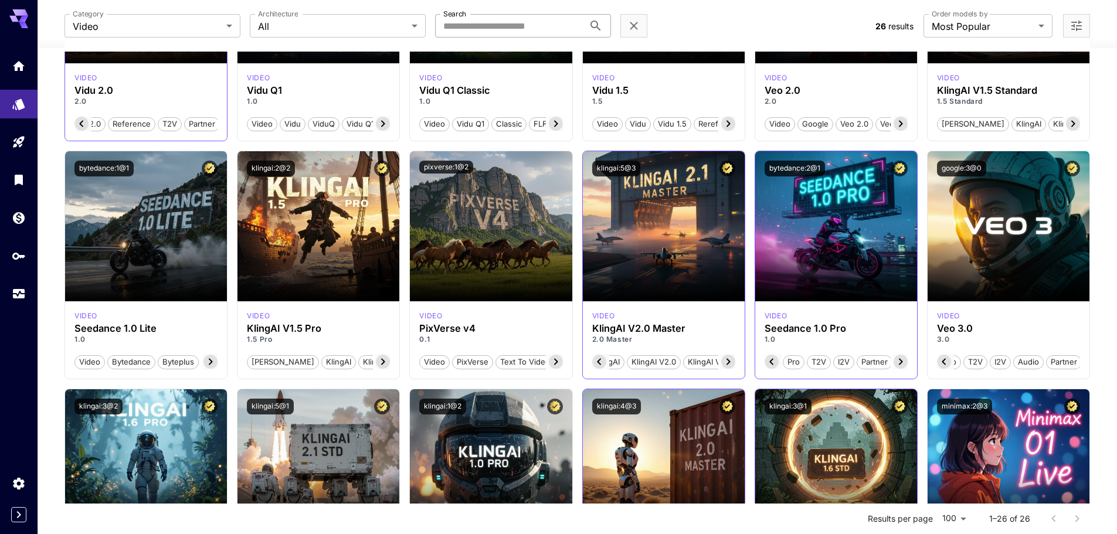
click at [731, 361] on icon at bounding box center [728, 362] width 14 height 14
click at [556, 367] on icon at bounding box center [556, 362] width 14 height 14
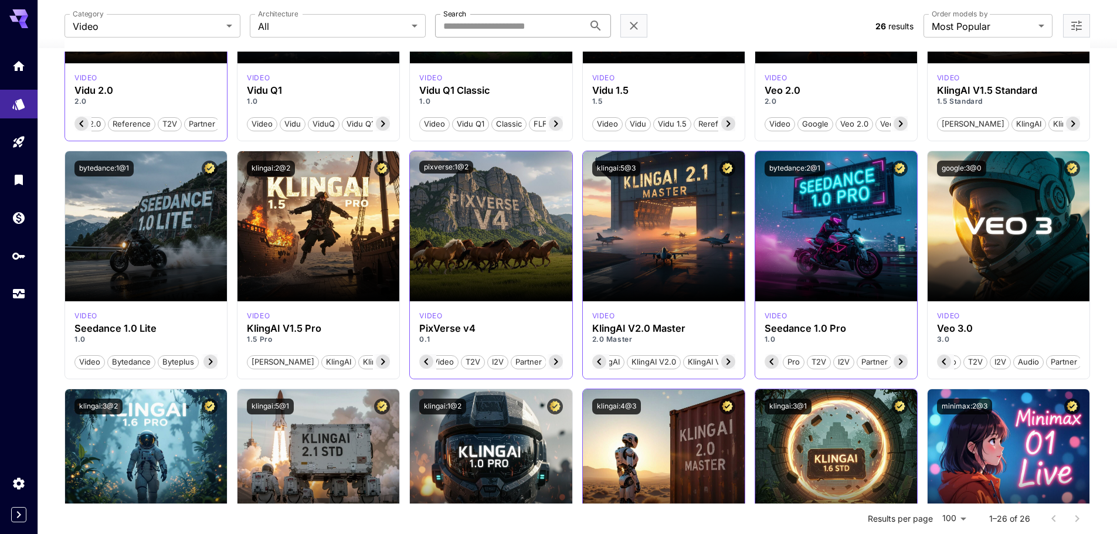
click at [556, 367] on icon at bounding box center [556, 362] width 14 height 14
click at [386, 369] on icon at bounding box center [383, 362] width 14 height 14
click at [387, 368] on icon at bounding box center [383, 362] width 14 height 14
click at [387, 367] on span "KlingAI v1.5 Pro" at bounding box center [402, 362] width 66 height 12
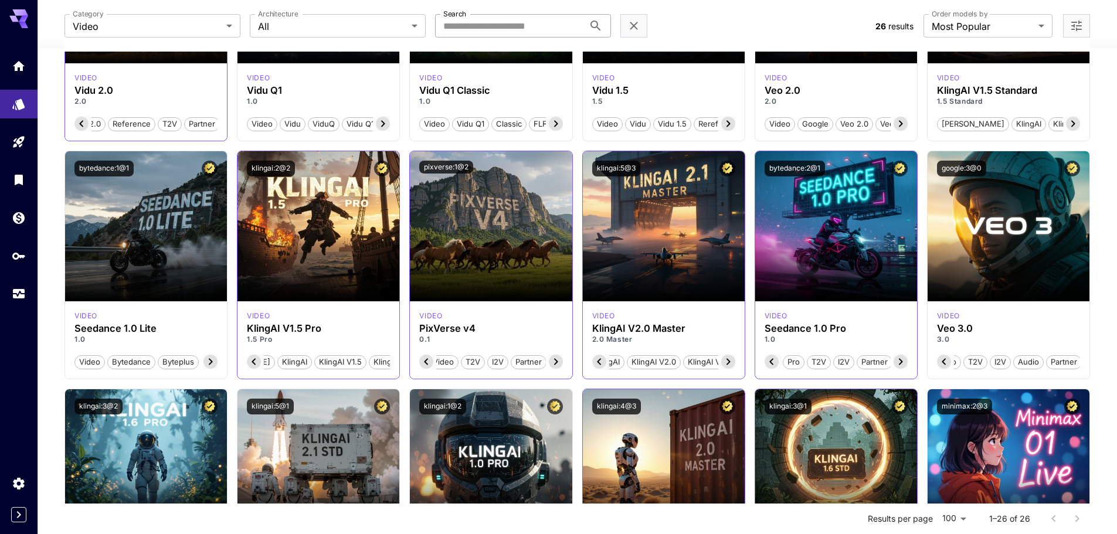
click at [387, 367] on span "KlingAI v1.5 Pro" at bounding box center [402, 362] width 66 height 12
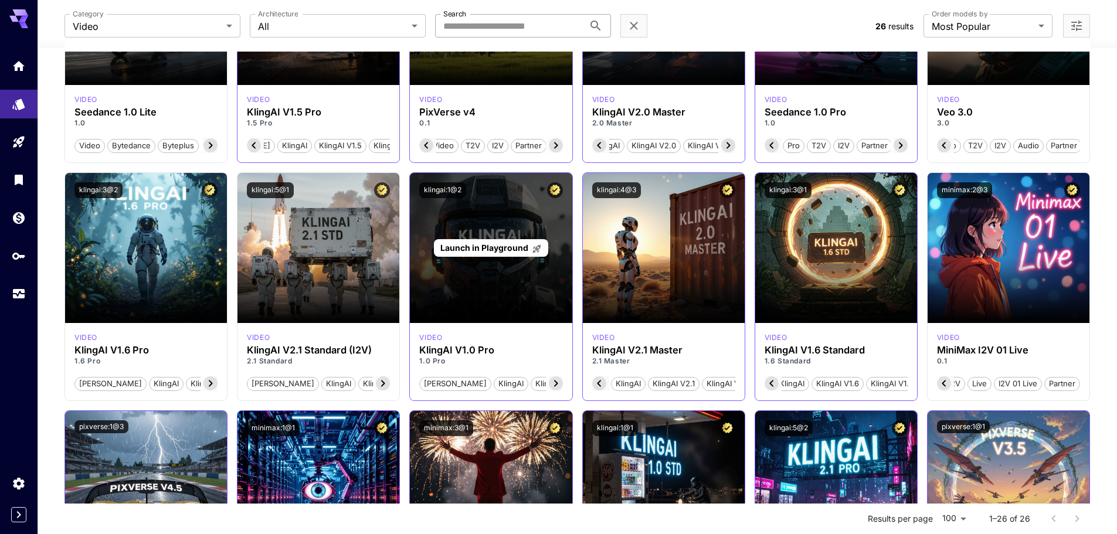
scroll to position [469, 0]
